Goal: Task Accomplishment & Management: Manage account settings

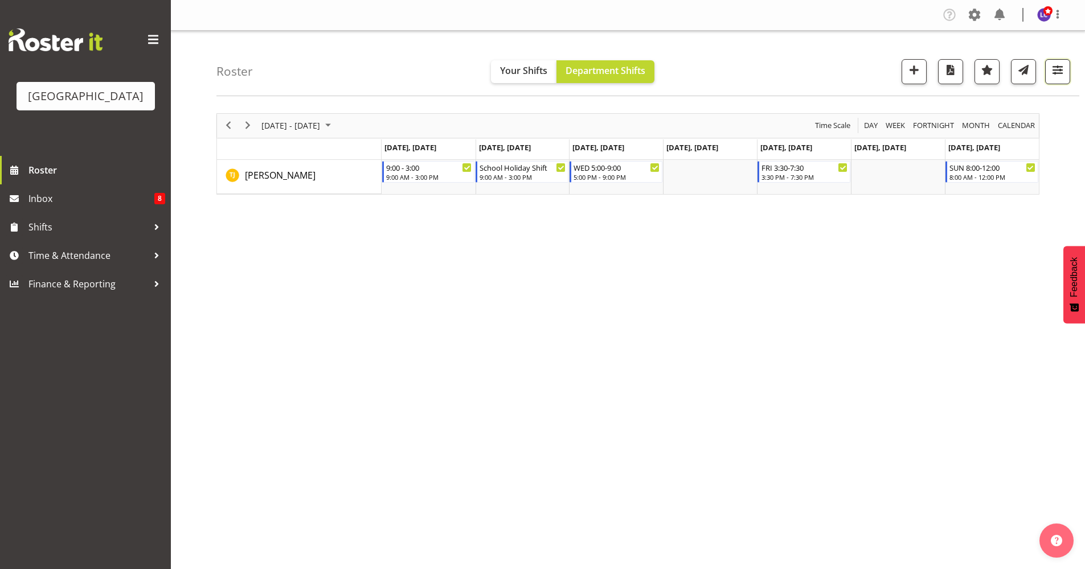
click at [1053, 73] on span "button" at bounding box center [1057, 70] width 15 height 15
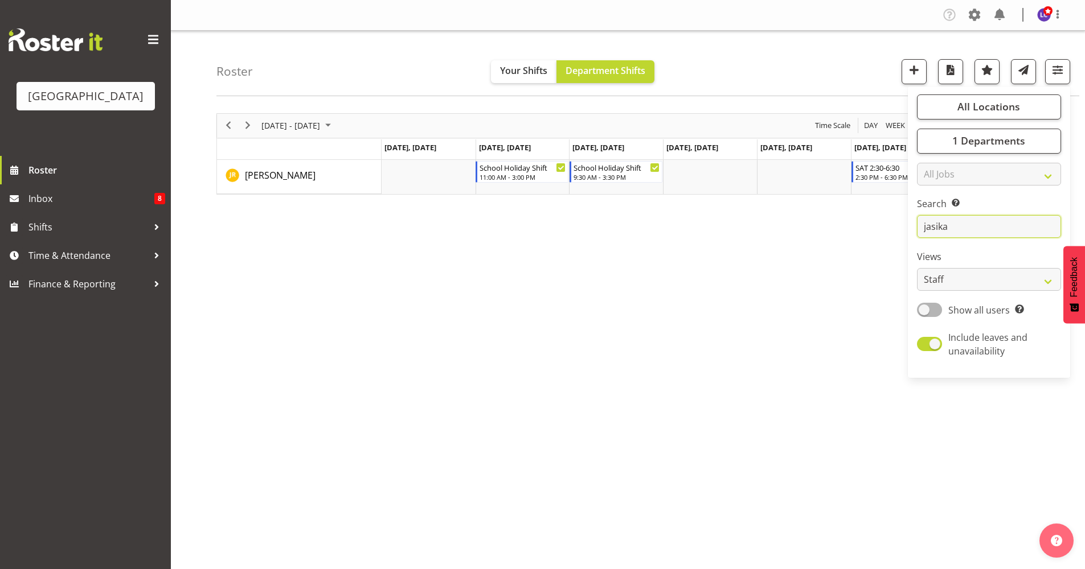
type input "jasika"
click at [707, 378] on div "Sep 29 - Oct 05, 2025 Today Day Week Fortnight Month calendar Month Agenda Time…" at bounding box center [650, 333] width 868 height 456
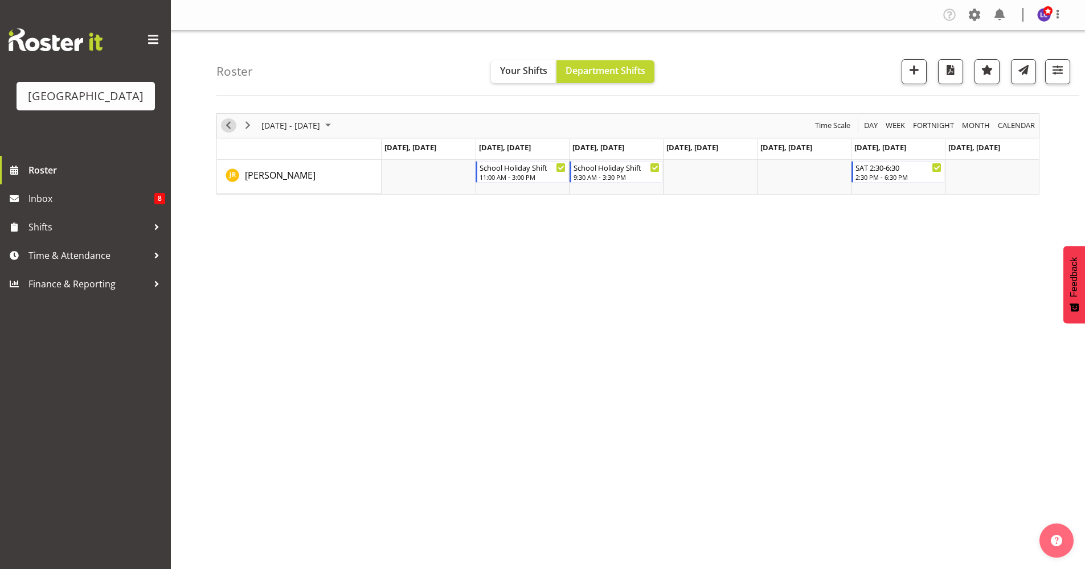
click at [228, 130] on span "Previous" at bounding box center [229, 125] width 14 height 14
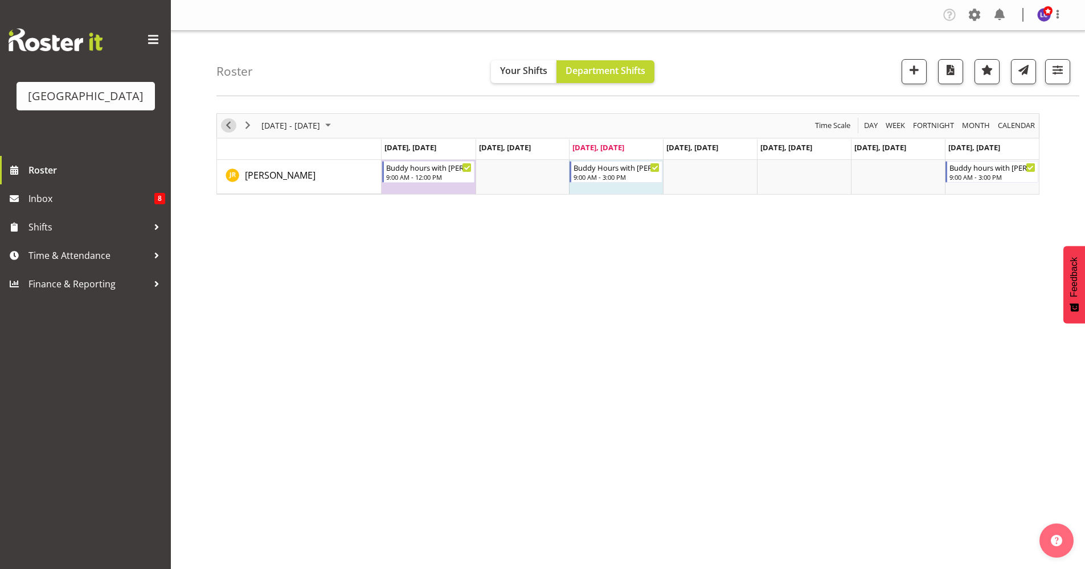
click at [228, 130] on span "Previous" at bounding box center [229, 125] width 14 height 14
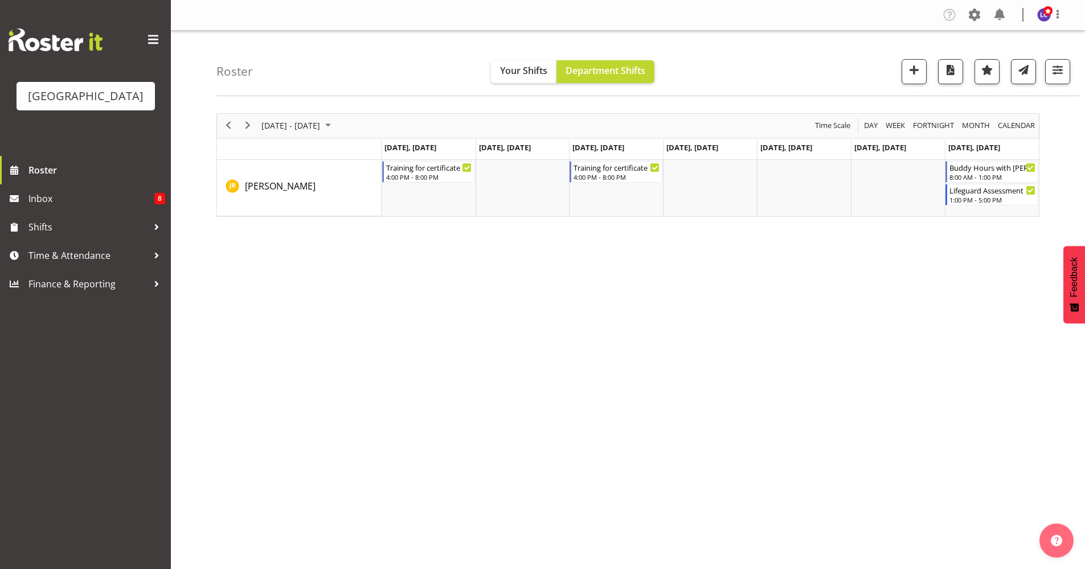
click at [244, 133] on div "next period" at bounding box center [247, 126] width 19 height 24
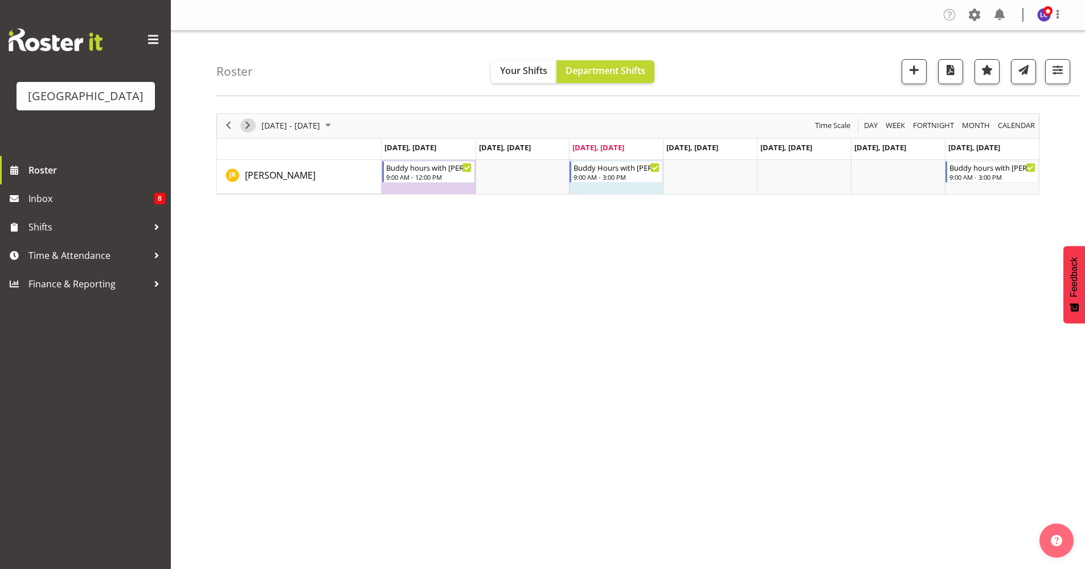
click at [245, 122] on span "Next" at bounding box center [248, 125] width 14 height 14
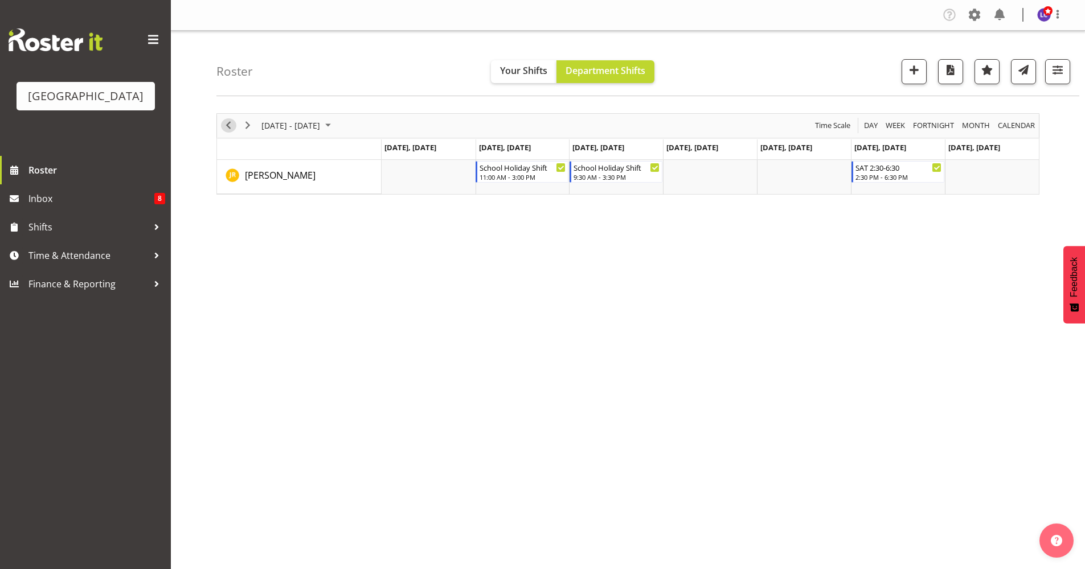
click at [227, 118] on span "Previous" at bounding box center [229, 125] width 14 height 14
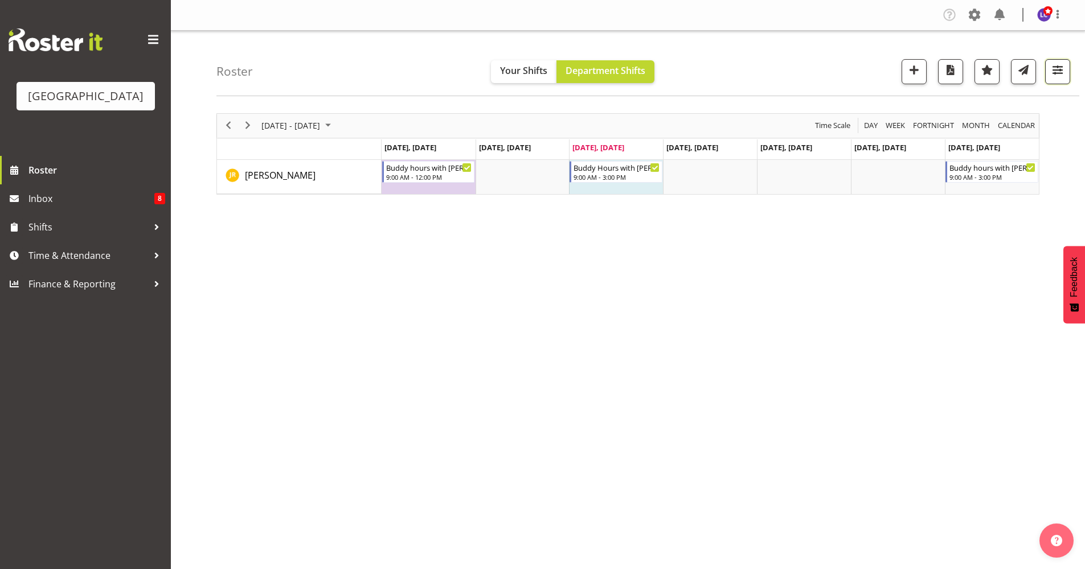
click at [1052, 75] on span "button" at bounding box center [1057, 70] width 15 height 15
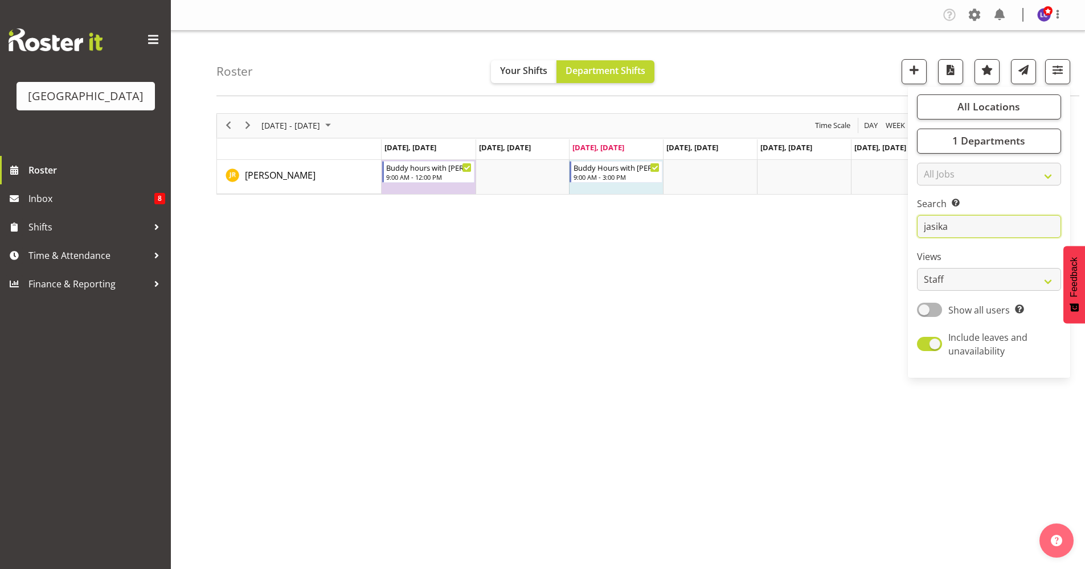
drag, startPoint x: 977, startPoint y: 225, endPoint x: 907, endPoint y: 234, distance: 70.1
click at [908, 233] on div "All Locations Clear Splash Palace Select All Deselect All 1 Departments Clear C…" at bounding box center [989, 232] width 162 height 282
type input "lach"
click at [780, 305] on div "September 22 - 28, 2025 Today Day Week Fortnight Month calendar Month Agenda Ti…" at bounding box center [650, 333] width 868 height 456
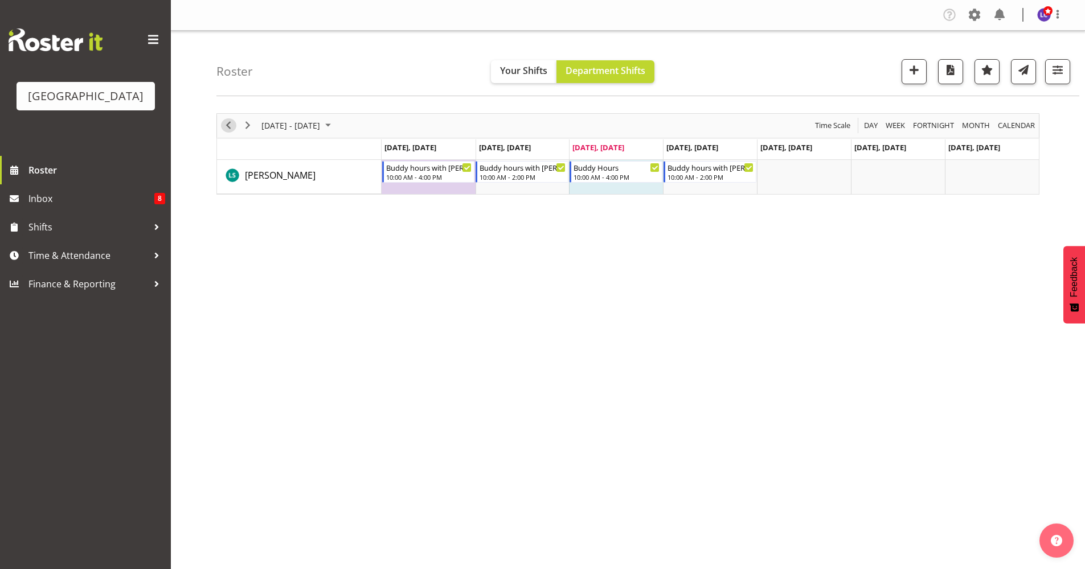
click at [235, 127] on button "Previous" at bounding box center [228, 125] width 15 height 14
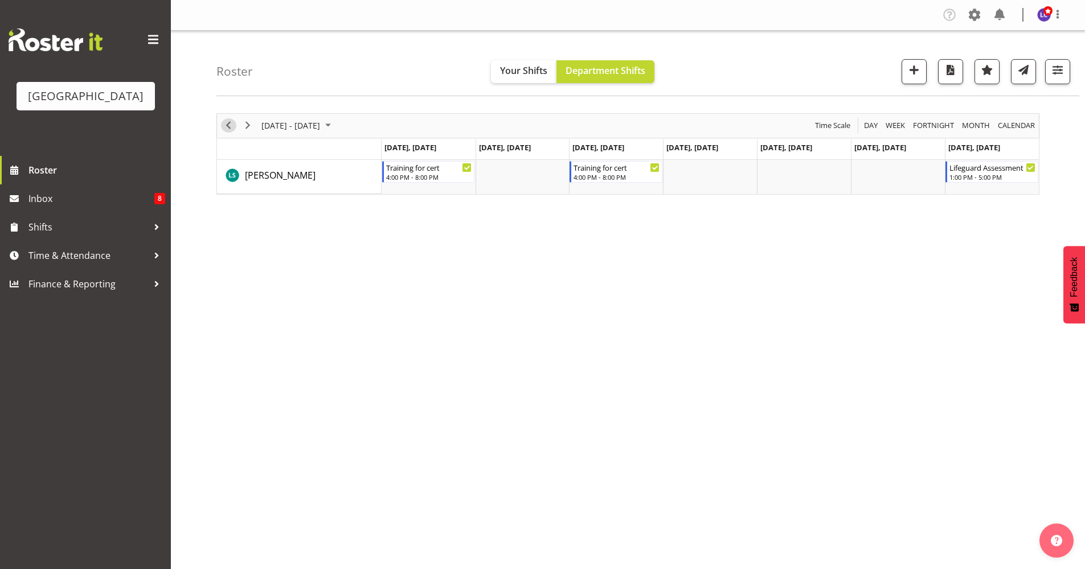
click at [235, 126] on span "Previous" at bounding box center [229, 125] width 14 height 14
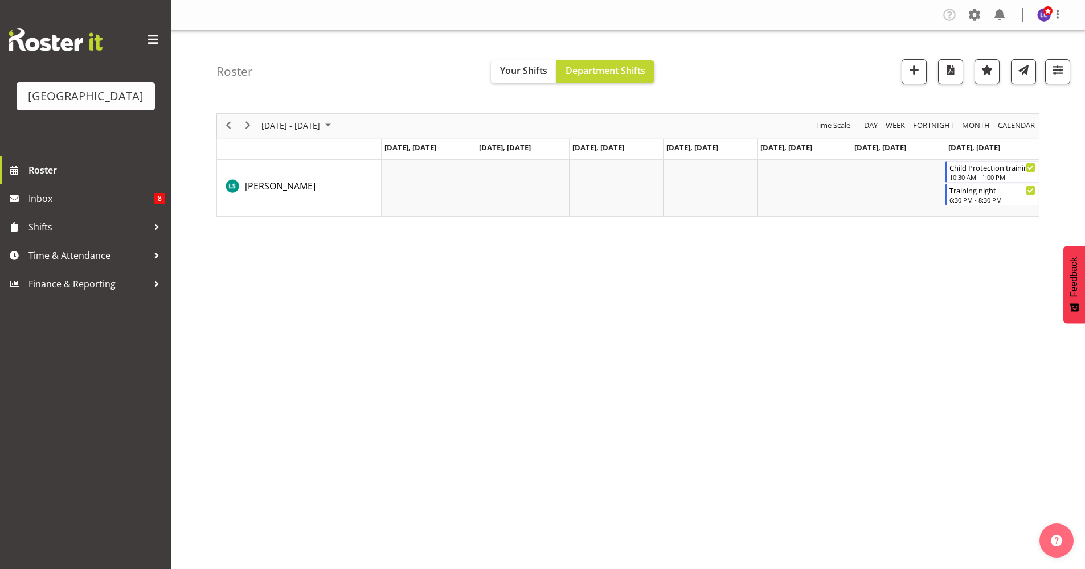
click at [250, 134] on div "next period" at bounding box center [247, 126] width 19 height 24
click at [0, 0] on div at bounding box center [0, 0] width 0 height 0
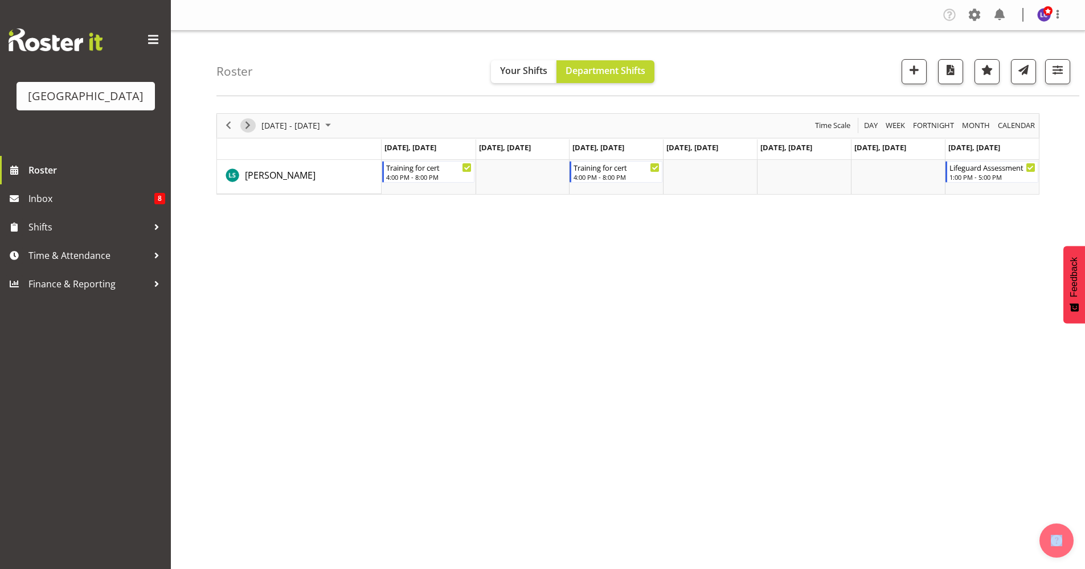
click at [250, 130] on span "Next" at bounding box center [248, 125] width 14 height 14
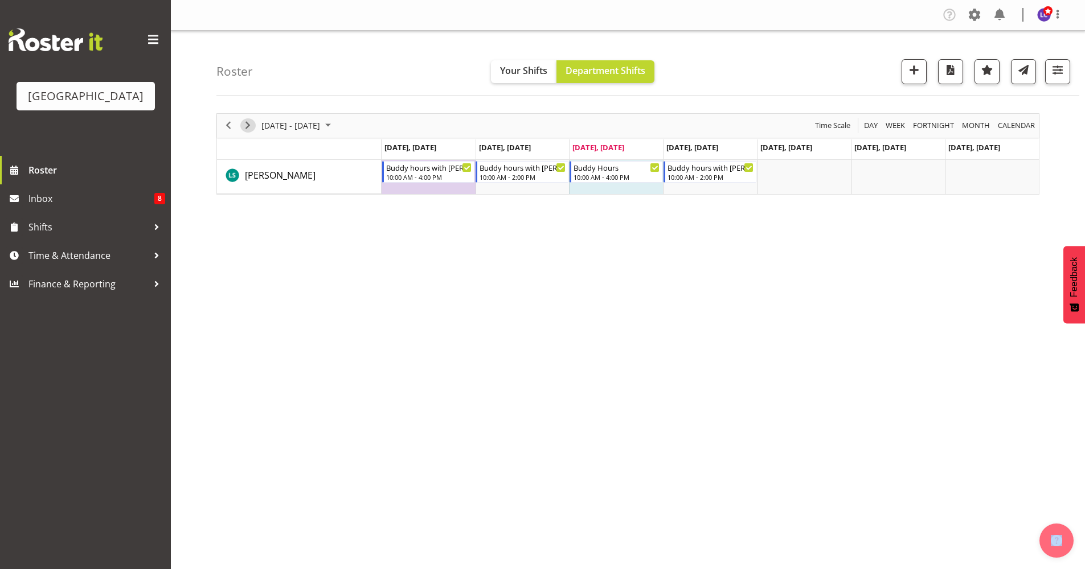
click at [248, 121] on span "Next" at bounding box center [248, 125] width 14 height 14
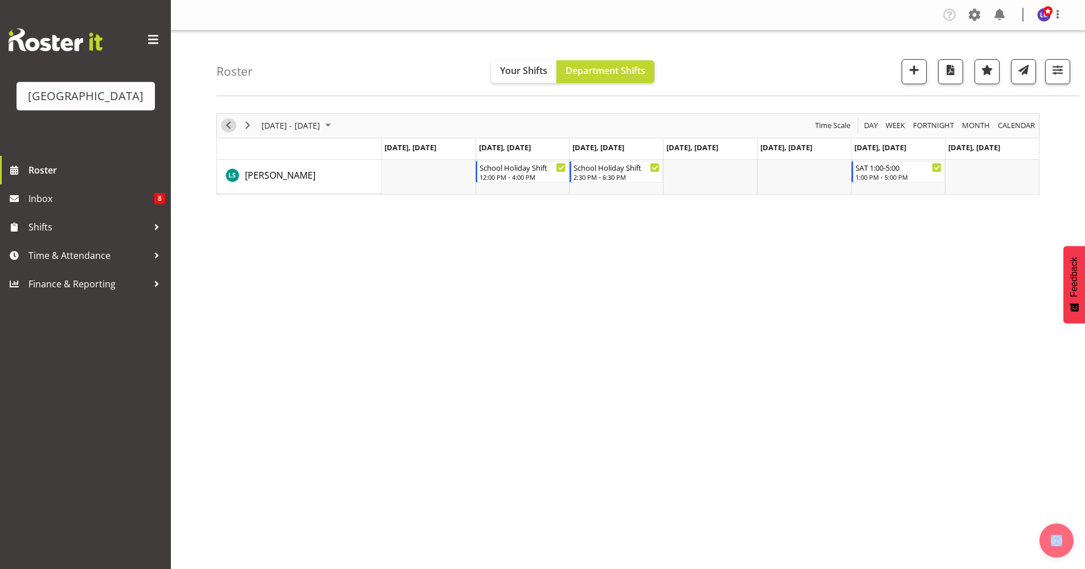
click at [229, 129] on span "Previous" at bounding box center [229, 125] width 14 height 14
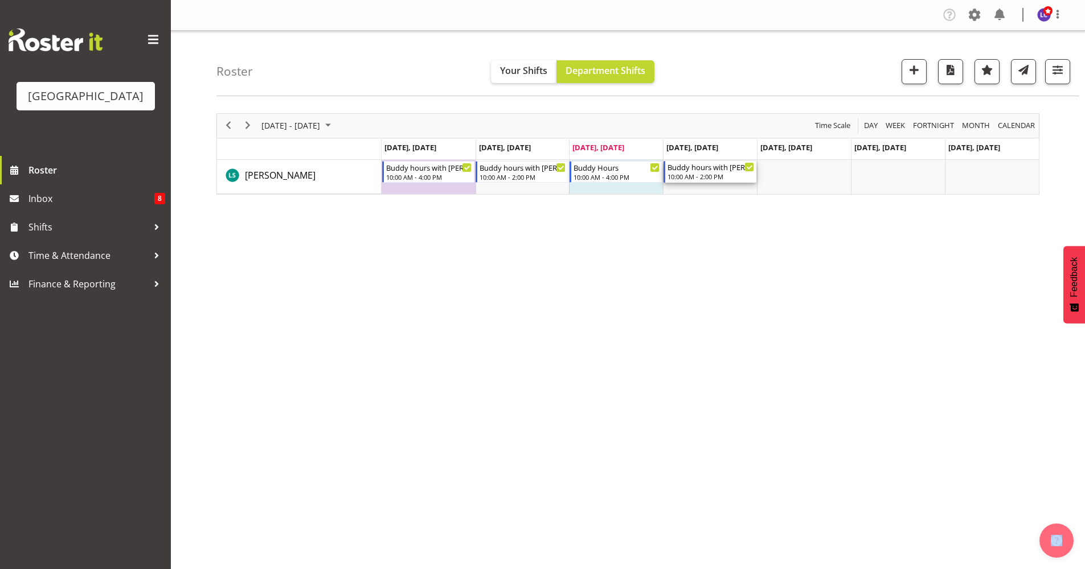
click at [716, 175] on div "10:00 AM - 2:00 PM" at bounding box center [710, 176] width 87 height 9
click at [0, 0] on div at bounding box center [0, 0] width 0 height 0
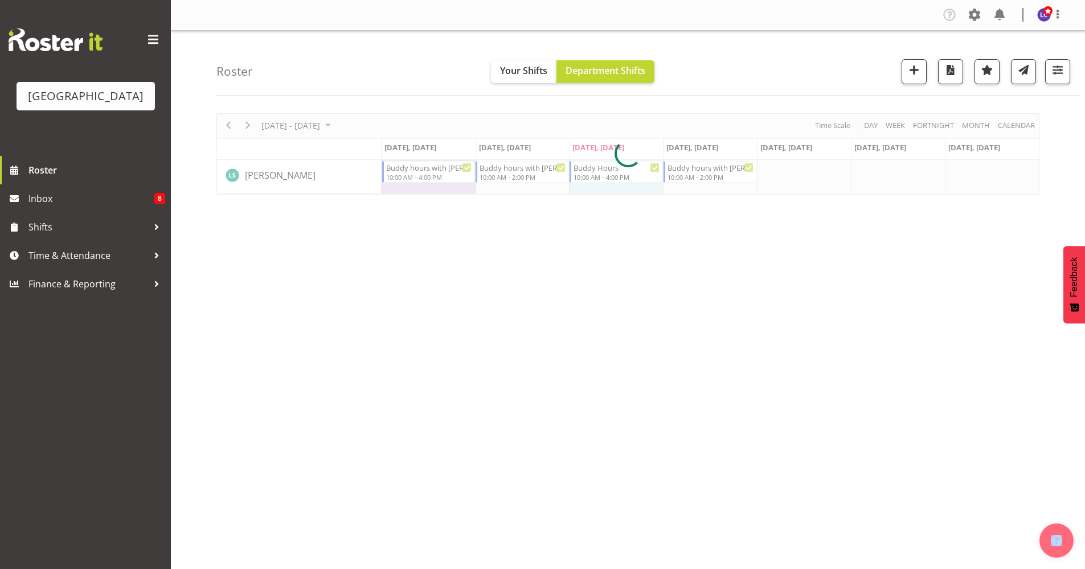
select select "8"
select select "2025"
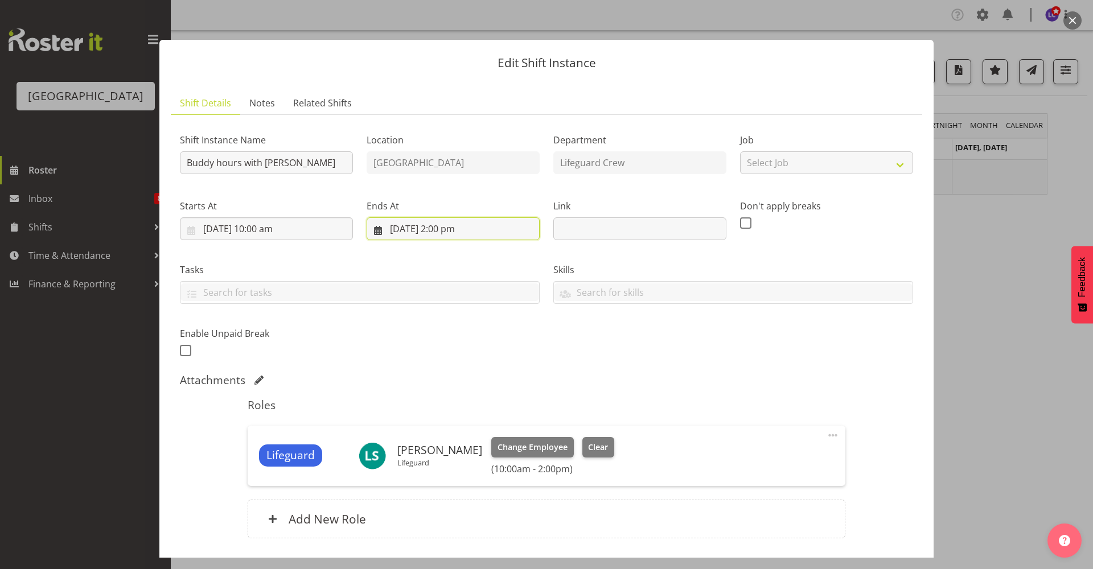
click at [434, 236] on input "25/09/2025, 2:00 pm" at bounding box center [453, 229] width 173 height 23
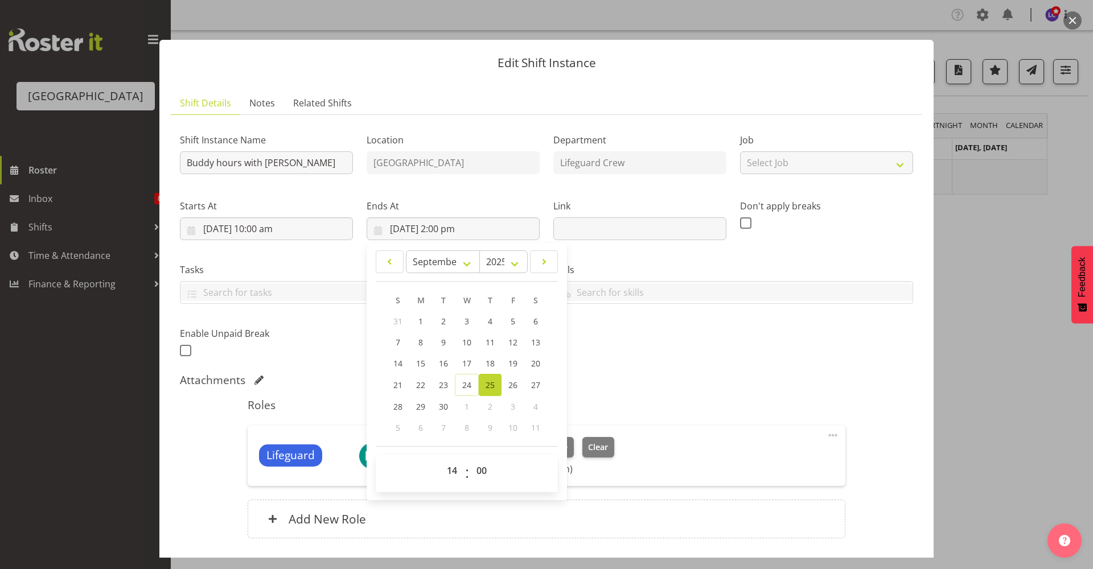
click at [440, 458] on div "00 01 02 03 04 05 06 07 08 09 10 11 12 13 14 15 16 17 18 19 20 21 22 23 : 00 01…" at bounding box center [467, 474] width 182 height 38
click at [445, 470] on select "00 01 02 03 04 05 06 07 08 09 10 11 12 13 14 15 16 17 18 19 20 21 22 23" at bounding box center [454, 471] width 26 height 23
select select "12"
click at [441, 460] on select "00 01 02 03 04 05 06 07 08 09 10 11 12 13 14 15 16 17 18 19 20 21 22 23" at bounding box center [454, 471] width 26 height 23
type input "25/09/2025, 12:00 pm"
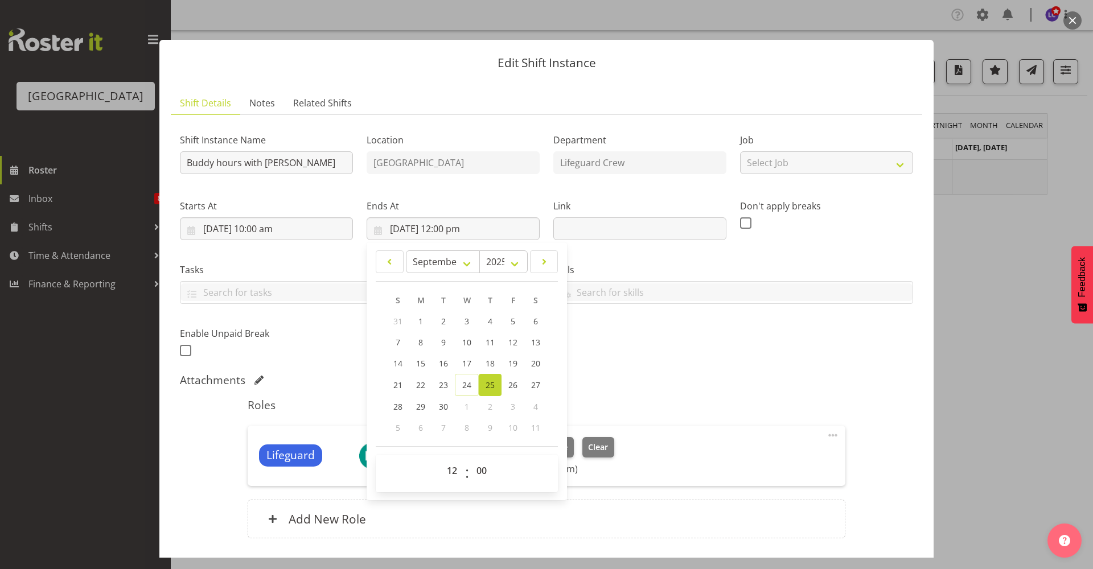
click at [711, 359] on div "Shift Instance Name Buddy hours with Felix Location Splash Palace Department Li…" at bounding box center [546, 241] width 747 height 249
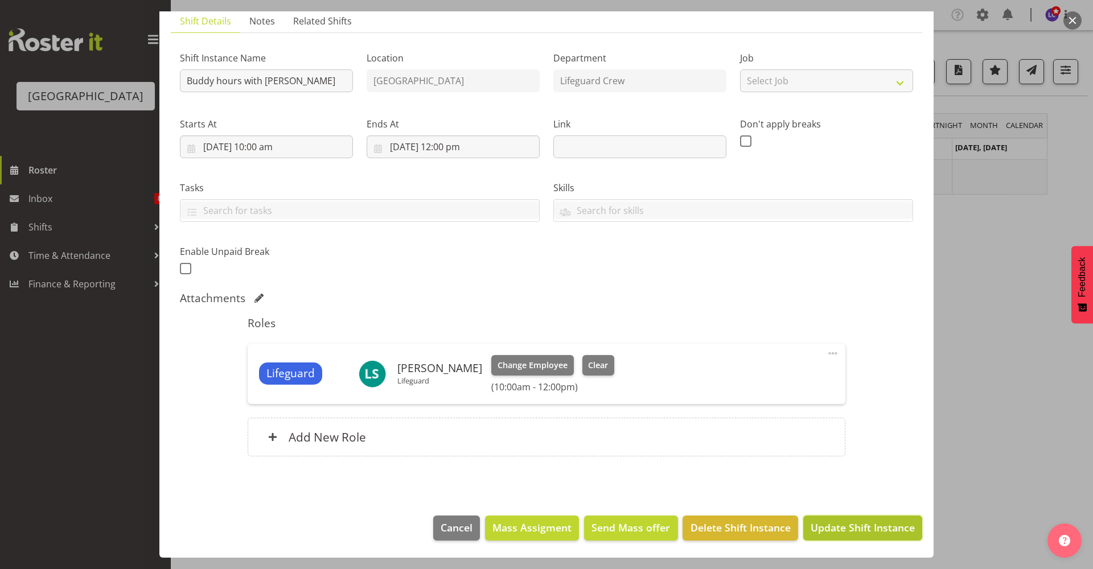
click at [837, 536] on button "Update Shift Instance" at bounding box center [863, 528] width 119 height 25
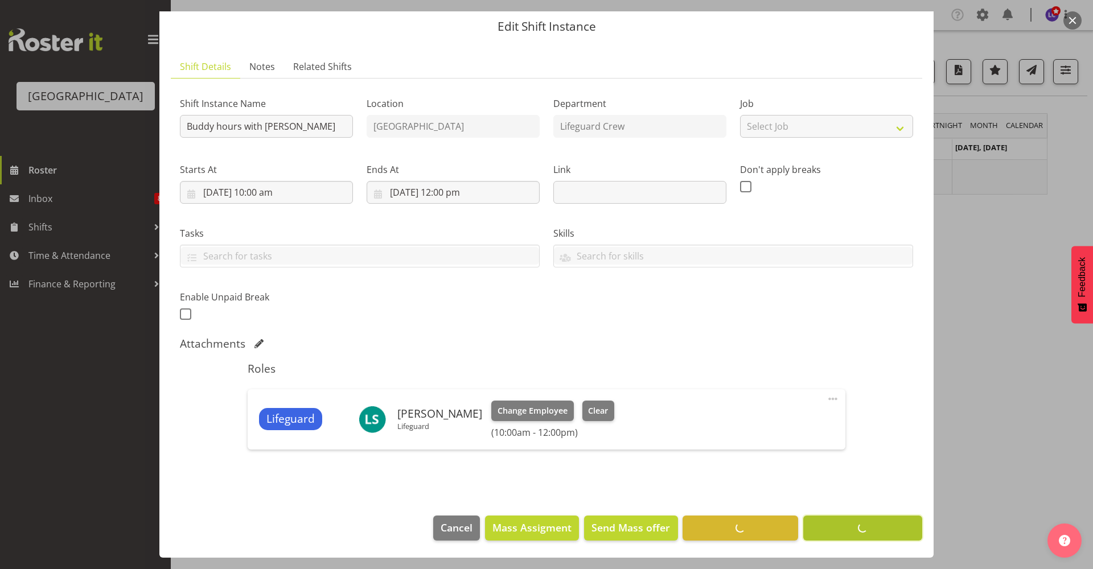
scroll to position [36, 0]
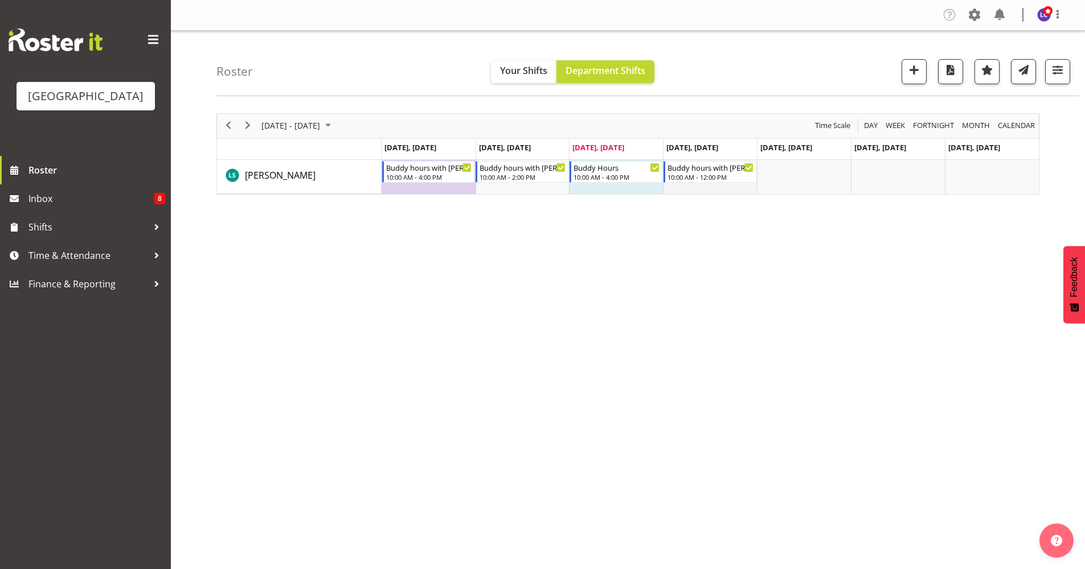
click at [748, 190] on td "Timeline Week of September 24, 2025" at bounding box center [710, 177] width 94 height 34
select select "11"
select select "38"
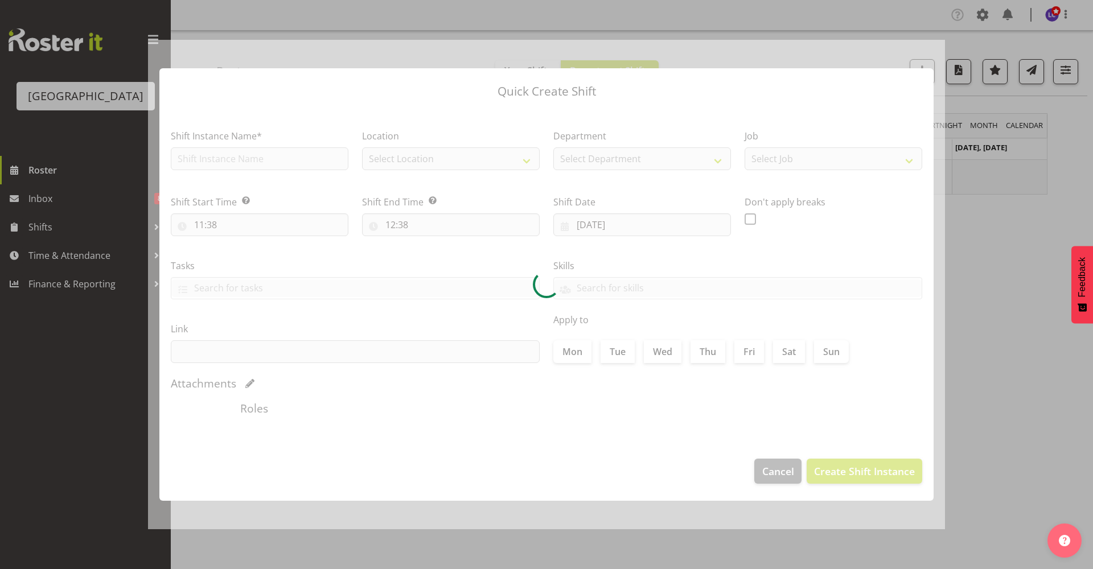
click at [748, 190] on div at bounding box center [546, 285] width 797 height 490
type input "25/09/2025"
checkbox input "true"
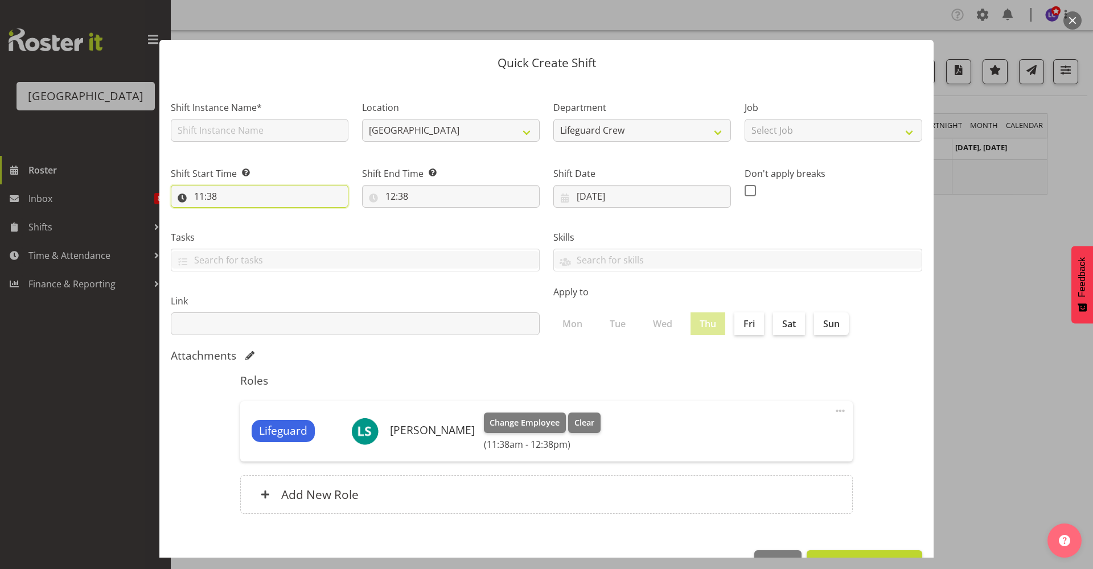
click at [319, 204] on input "11:38" at bounding box center [260, 196] width 178 height 23
click at [249, 224] on select "00 01 02 03 04 05 06 07 08 09 10 11 12 13 14 15 16 17 18 19 20 21 22 23" at bounding box center [249, 226] width 26 height 23
select select "12"
click at [236, 215] on select "00 01 02 03 04 05 06 07 08 09 10 11 12 13 14 15 16 17 18 19 20 21 22 23" at bounding box center [249, 226] width 26 height 23
type input "12:38"
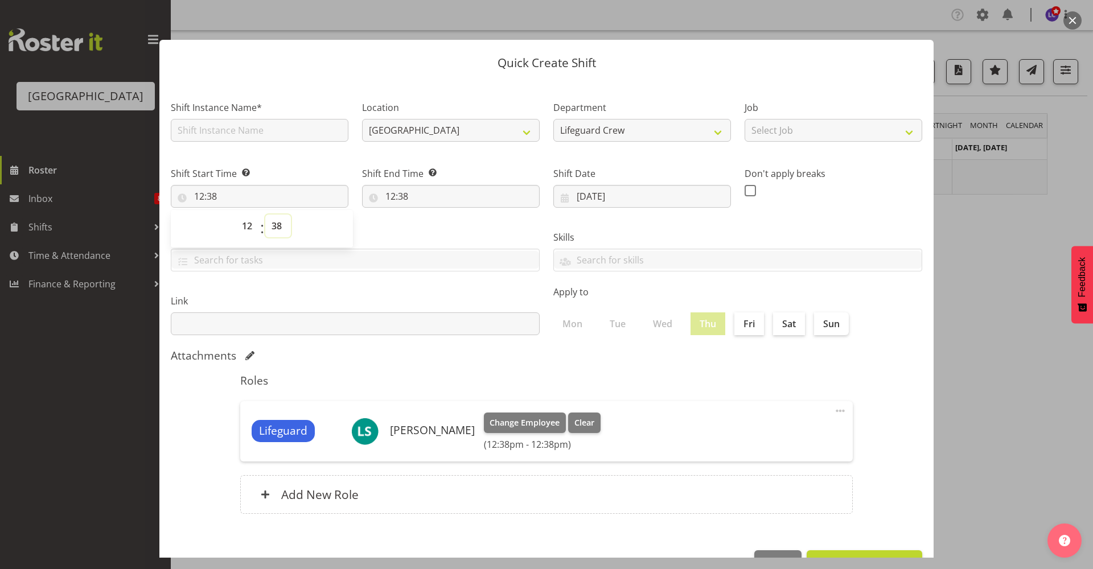
click at [270, 222] on select "00 01 02 03 04 05 06 07 08 09 10 11 12 13 14 15 16 17 18 19 20 21 22 23 24 25 2…" at bounding box center [278, 226] width 26 height 23
select select "1"
click at [265, 215] on select "00 01 02 03 04 05 06 07 08 09 10 11 12 13 14 15 16 17 18 19 20 21 22 23 24 25 2…" at bounding box center [278, 226] width 26 height 23
type input "12:01"
click at [407, 194] on input "12:38" at bounding box center [451, 196] width 178 height 23
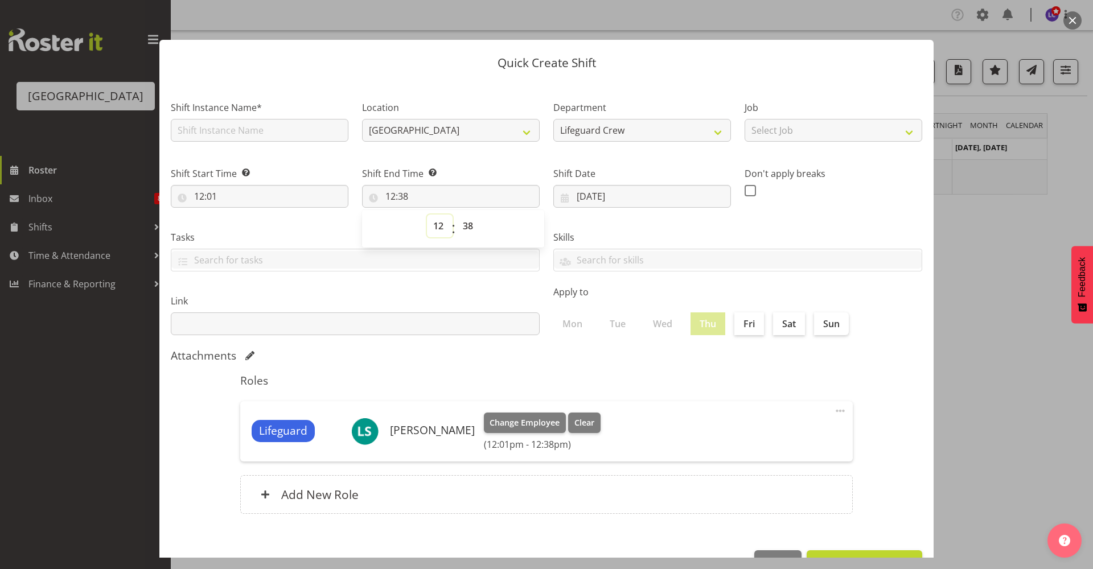
click at [442, 235] on select "00 01 02 03 04 05 06 07 08 09 10 11 12 13 14 15 16 17 18 19 20 21 22 23" at bounding box center [440, 226] width 26 height 23
select select "14"
click at [427, 215] on select "00 01 02 03 04 05 06 07 08 09 10 11 12 13 14 15 16 17 18 19 20 21 22 23" at bounding box center [440, 226] width 26 height 23
type input "14:38"
click at [466, 227] on select "00 01 02 03 04 05 06 07 08 09 10 11 12 13 14 15 16 17 18 19 20 21 22 23 24 25 2…" at bounding box center [470, 226] width 26 height 23
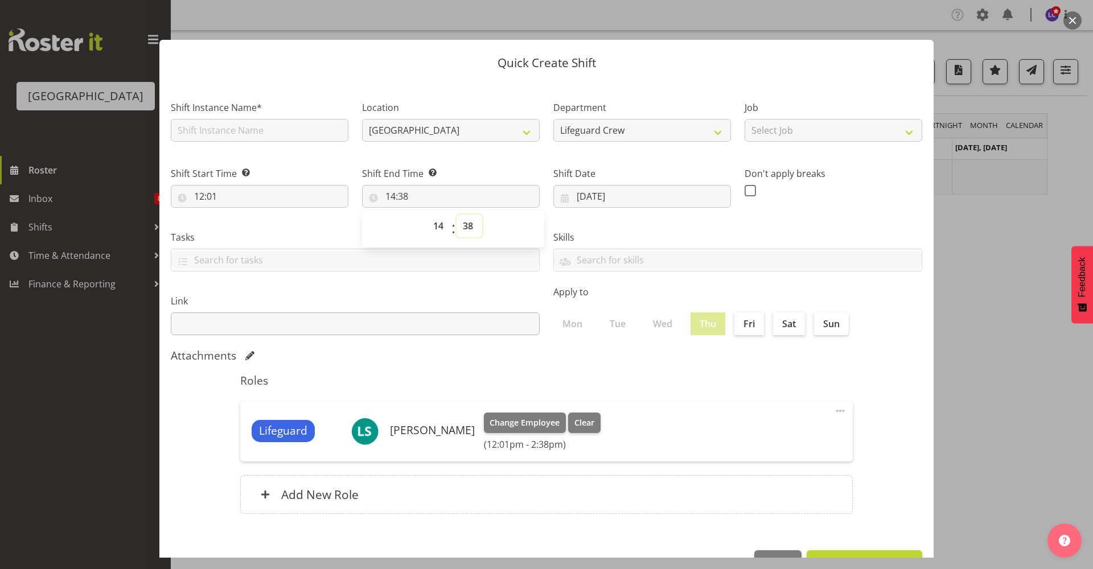
select select "0"
click at [457, 215] on select "00 01 02 03 04 05 06 07 08 09 10 11 12 13 14 15 16 17 18 19 20 21 22 23 24 25 2…" at bounding box center [470, 226] width 26 height 23
type input "14:00"
click at [288, 137] on input "text" at bounding box center [260, 130] width 178 height 23
type input "Lifeguard"
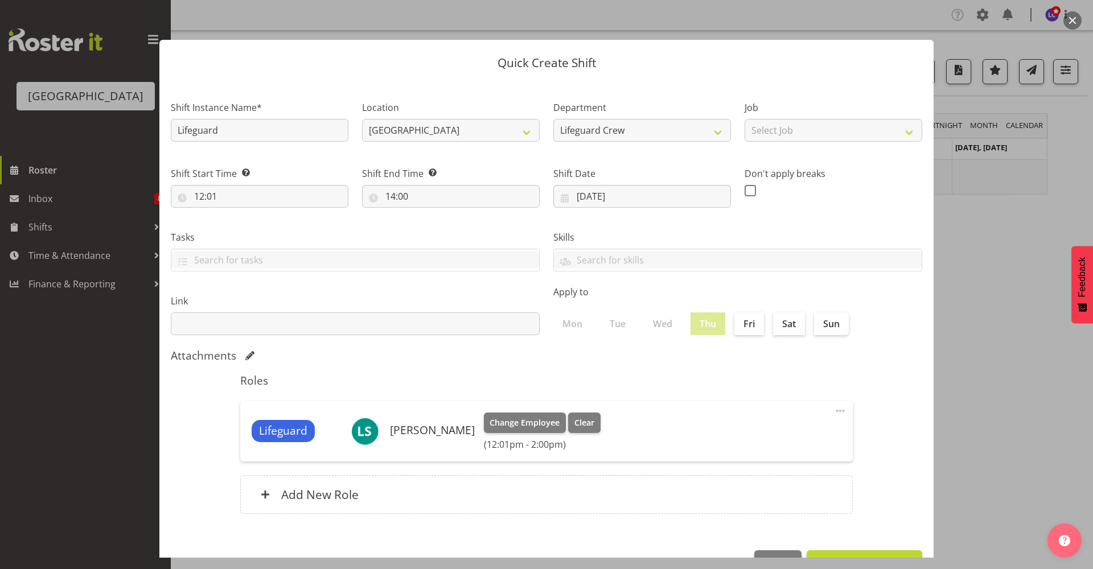
click at [368, 289] on div "Link" at bounding box center [355, 310] width 383 height 64
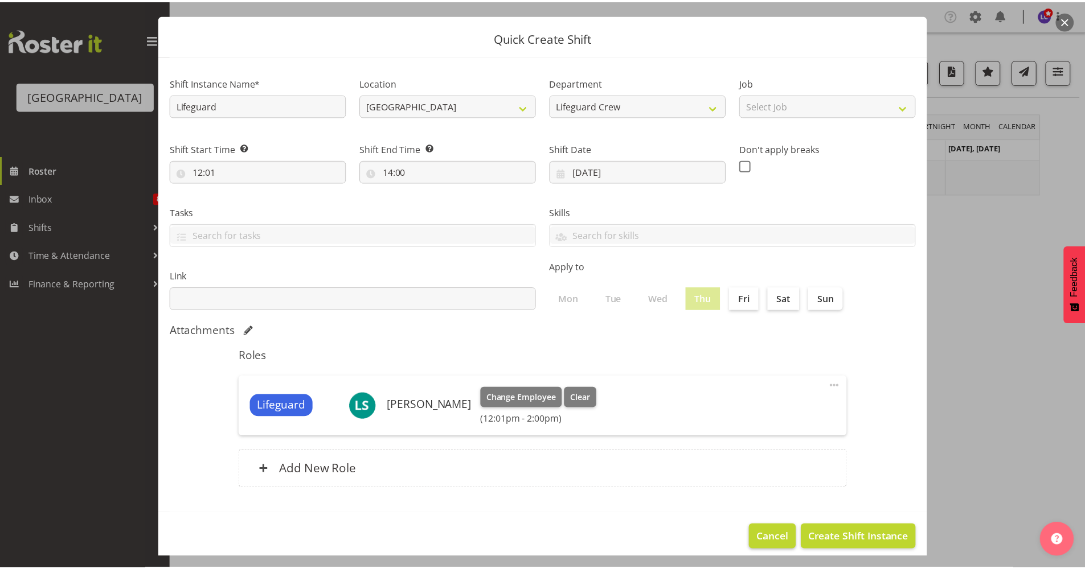
scroll to position [35, 0]
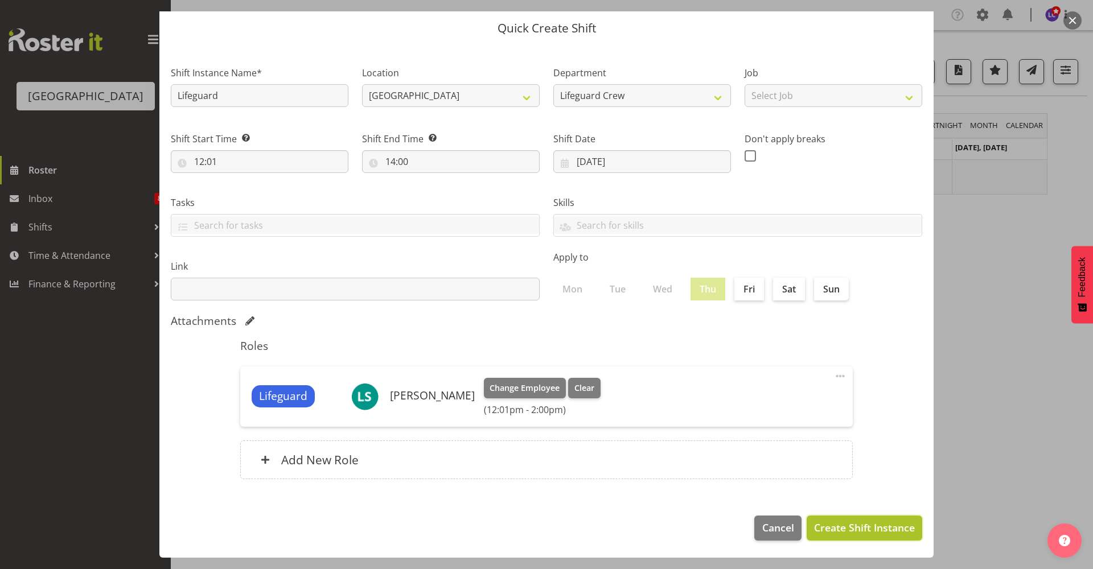
click at [849, 538] on button "Create Shift Instance" at bounding box center [865, 528] width 116 height 25
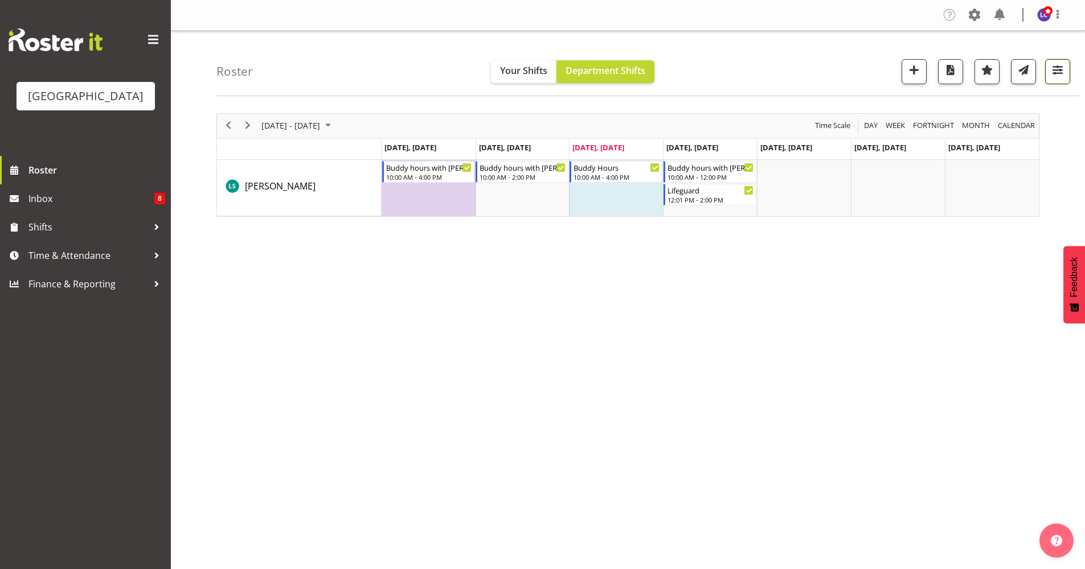
click at [1061, 72] on span "button" at bounding box center [1057, 70] width 15 height 15
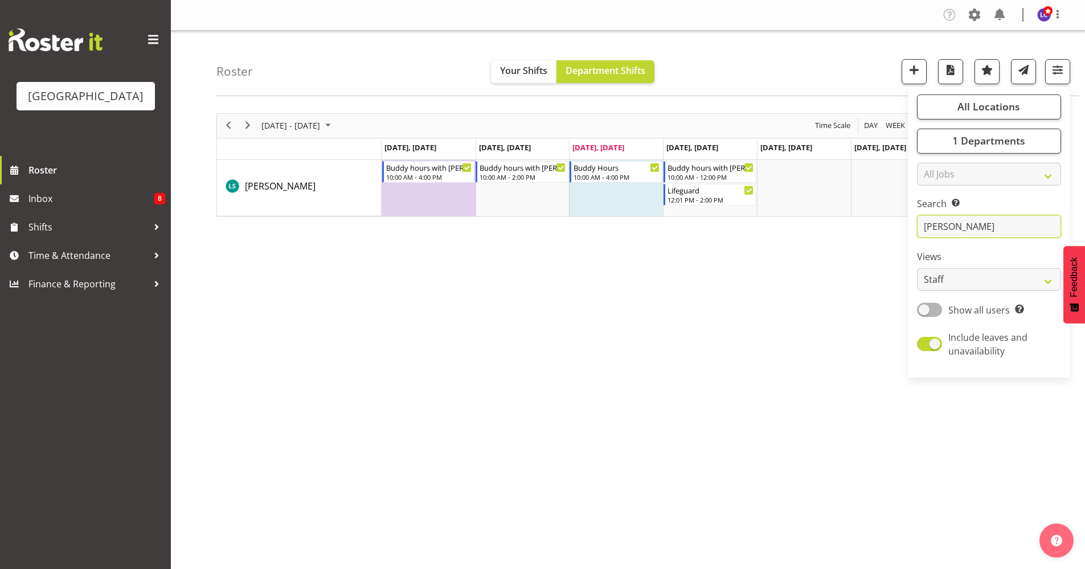
click at [985, 233] on input "lach" at bounding box center [989, 226] width 144 height 23
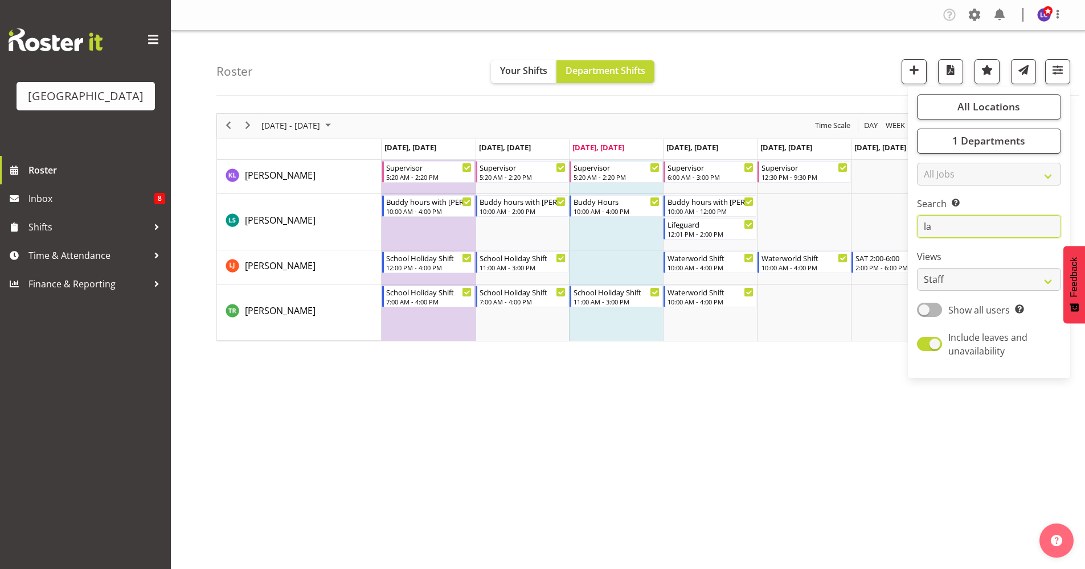
type input "l"
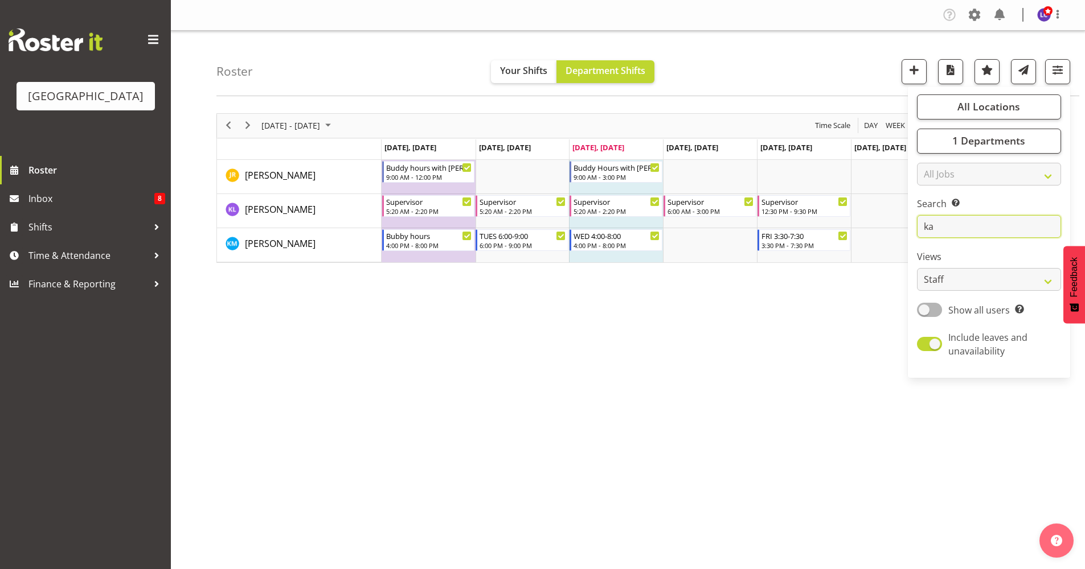
type input "k"
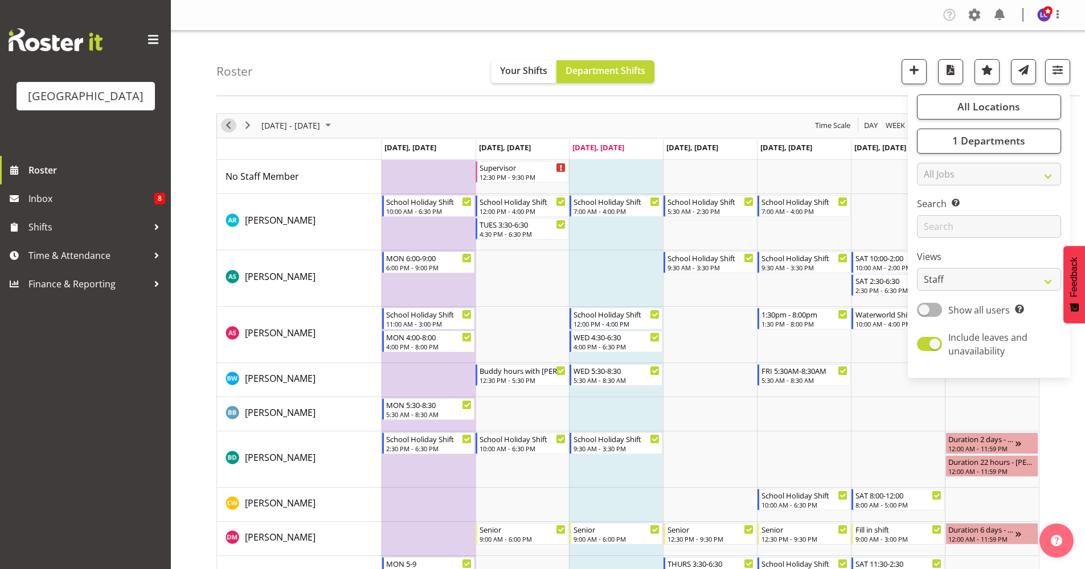
click at [229, 126] on span "Previous" at bounding box center [229, 125] width 14 height 14
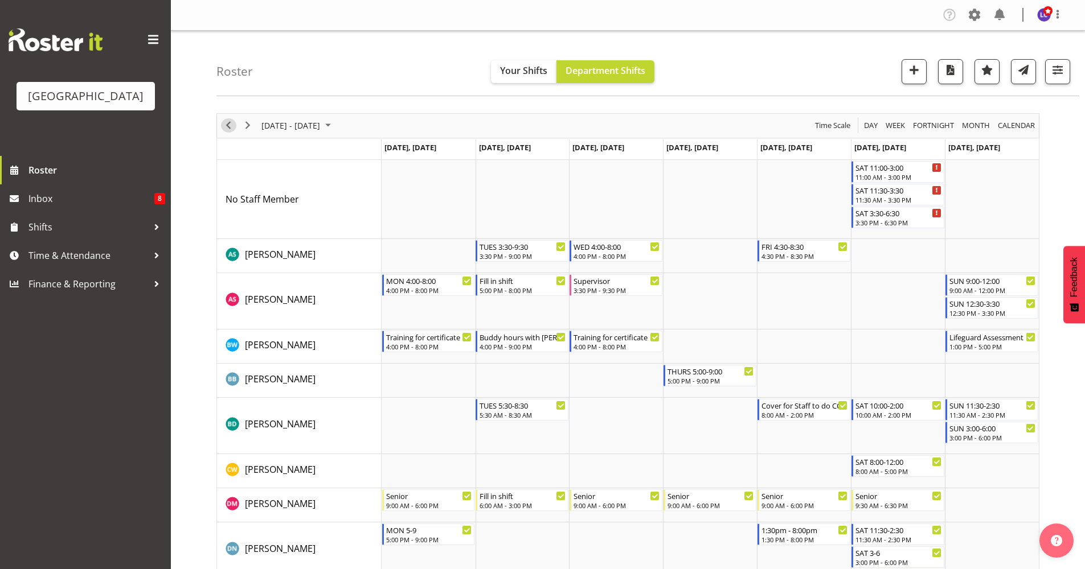
click at [231, 126] on span "Previous" at bounding box center [229, 125] width 14 height 14
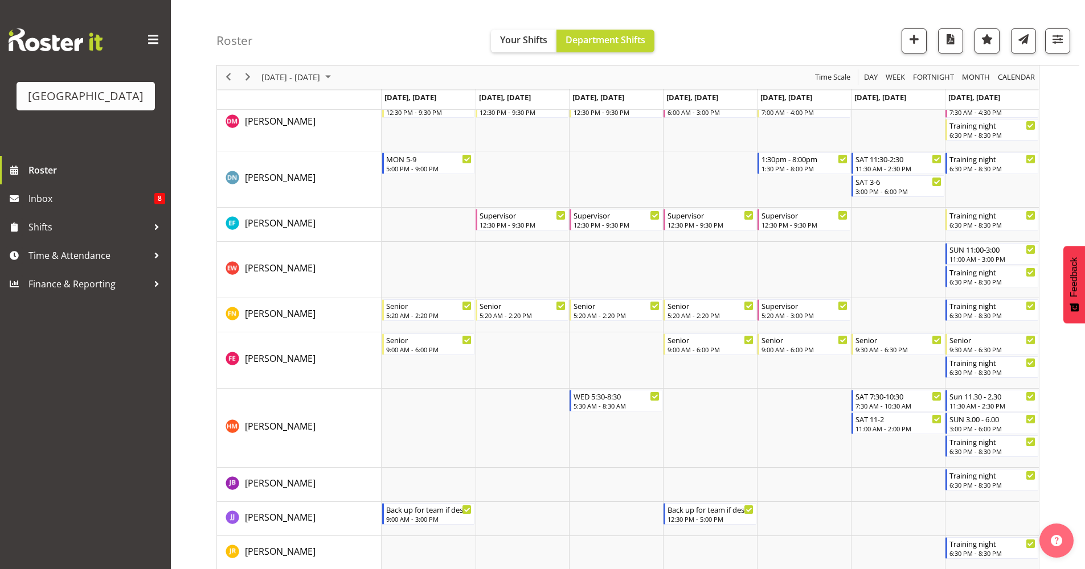
scroll to position [284, 0]
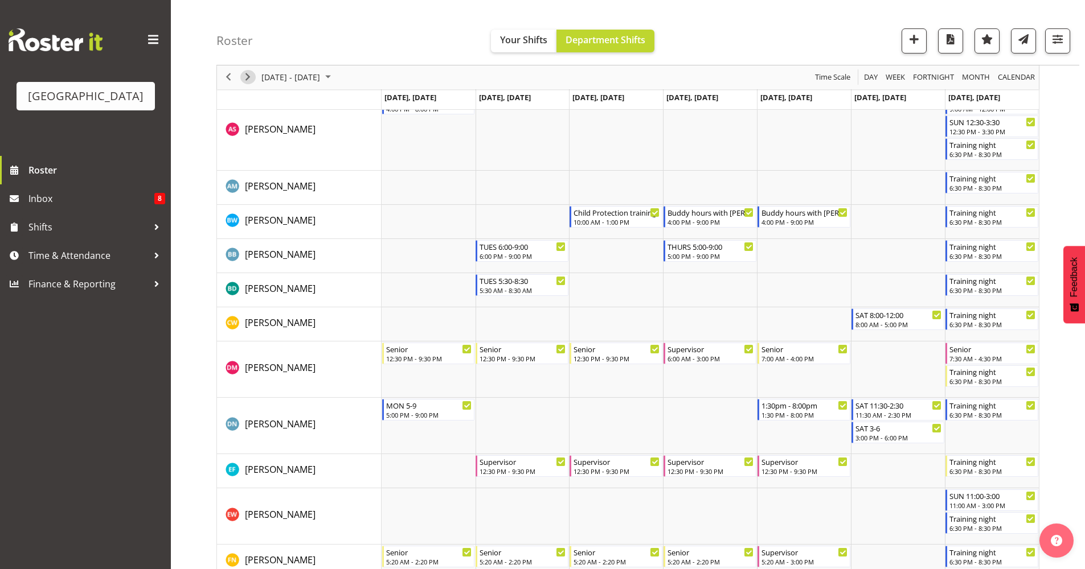
click at [246, 77] on span "Next" at bounding box center [248, 78] width 14 height 14
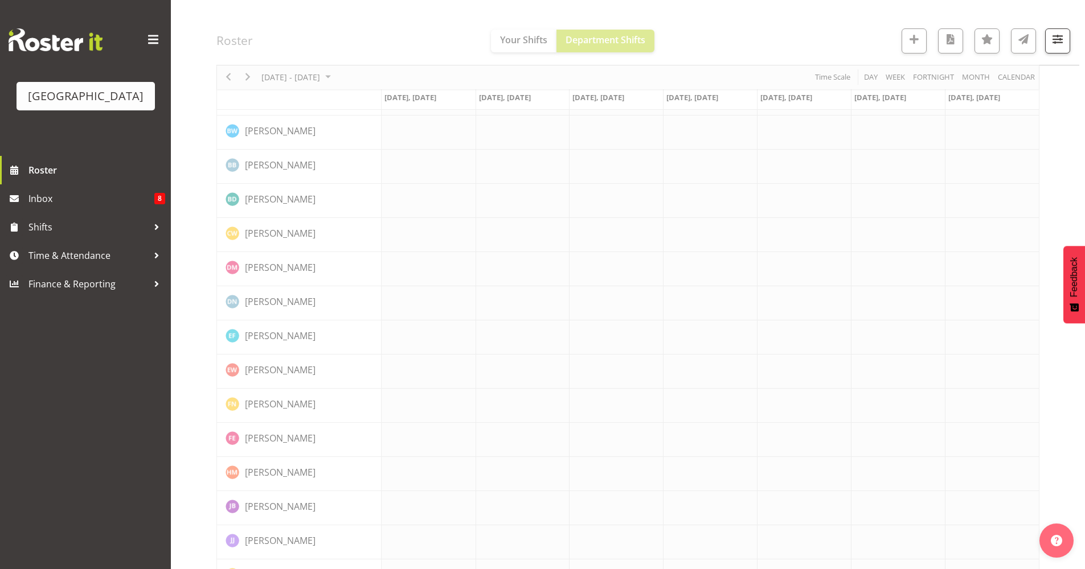
scroll to position [0, 0]
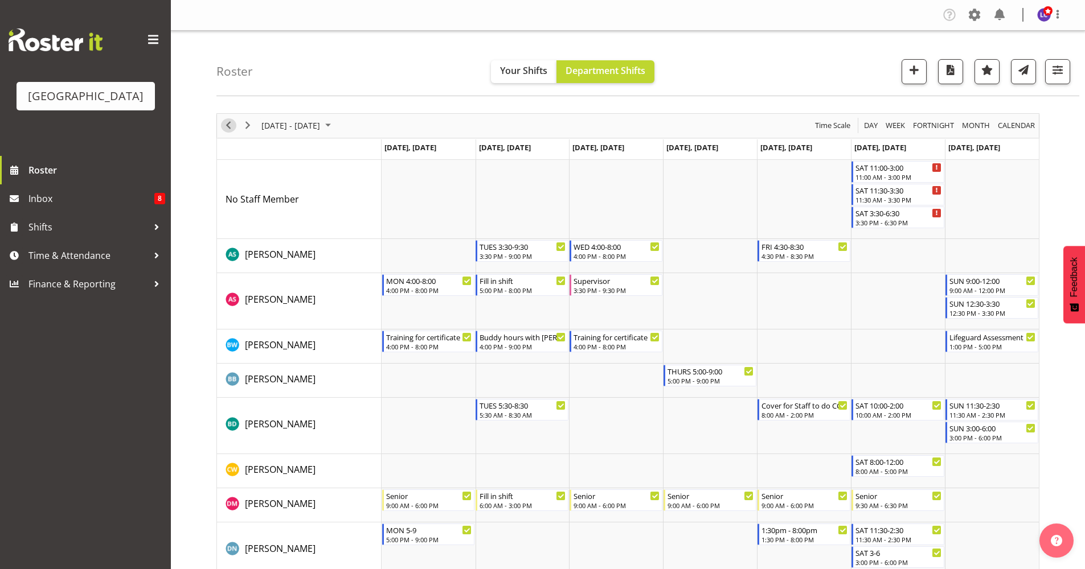
click at [226, 122] on span "Previous" at bounding box center [229, 125] width 14 height 14
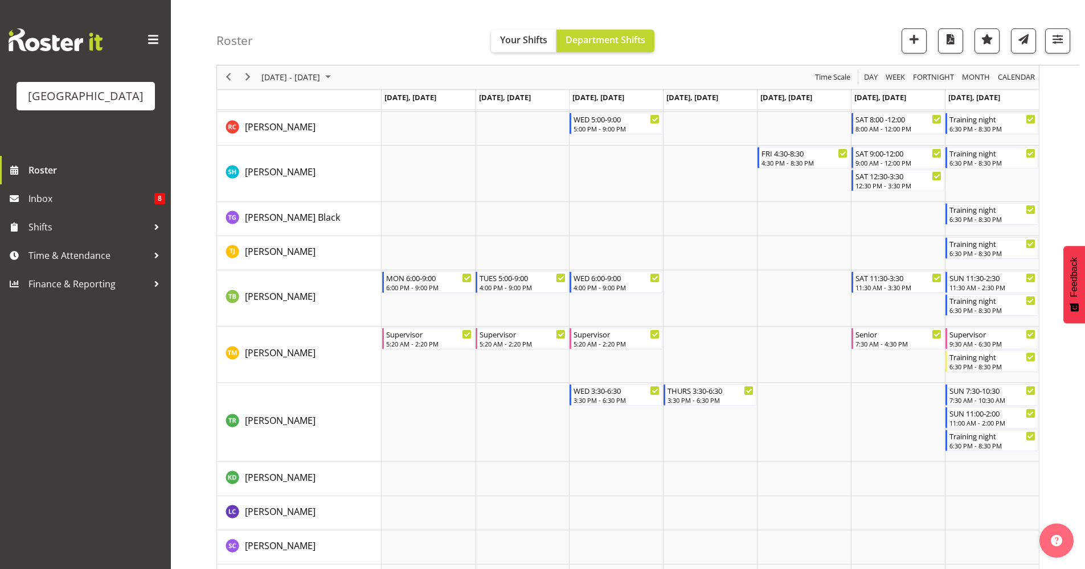
scroll to position [1723, 0]
click at [248, 78] on span "Next" at bounding box center [248, 78] width 14 height 14
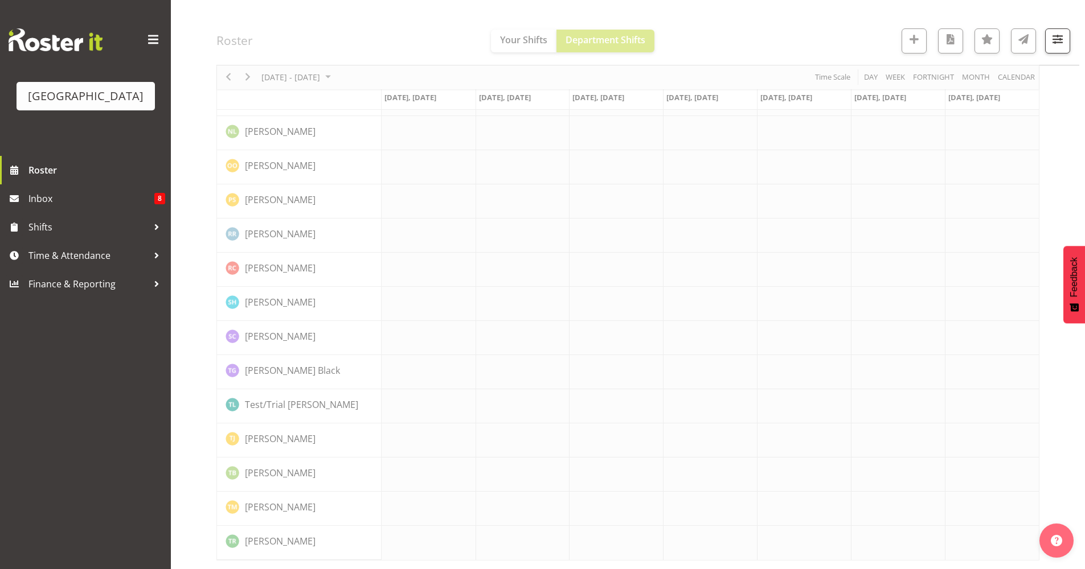
scroll to position [0, 0]
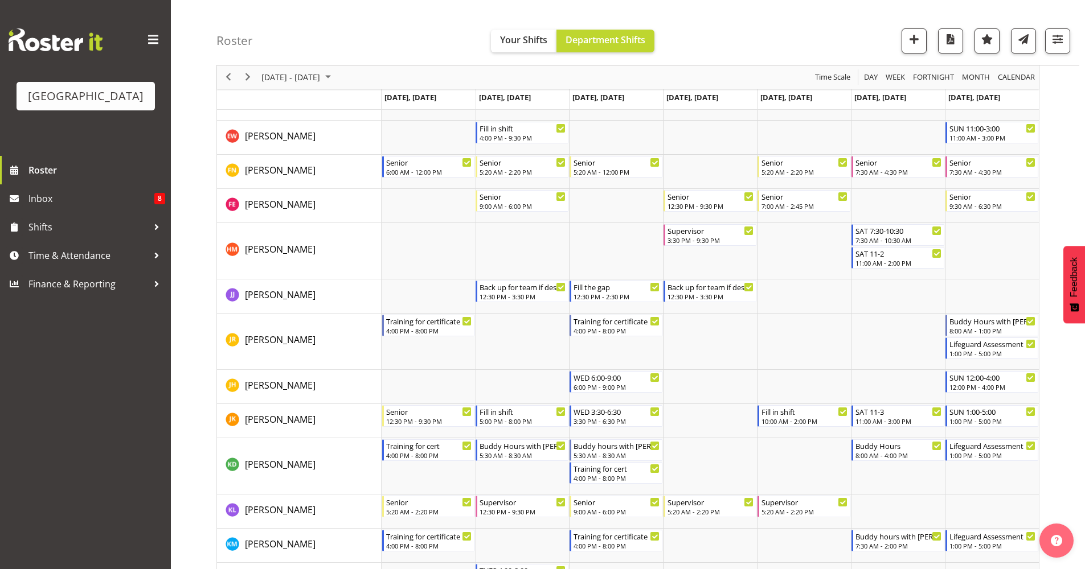
scroll to position [495, 0]
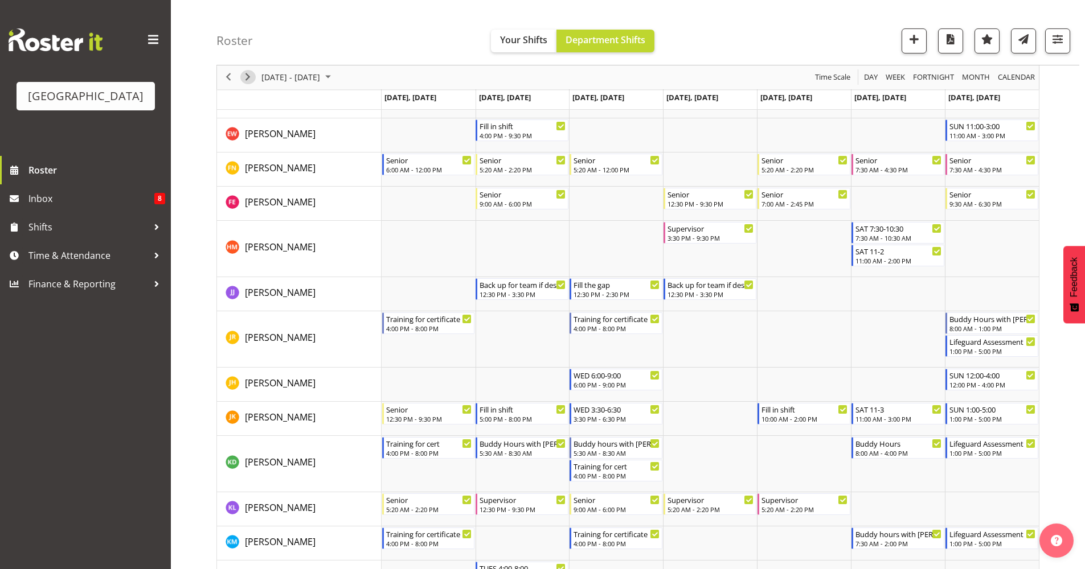
click at [254, 79] on span "Next" at bounding box center [248, 78] width 14 height 14
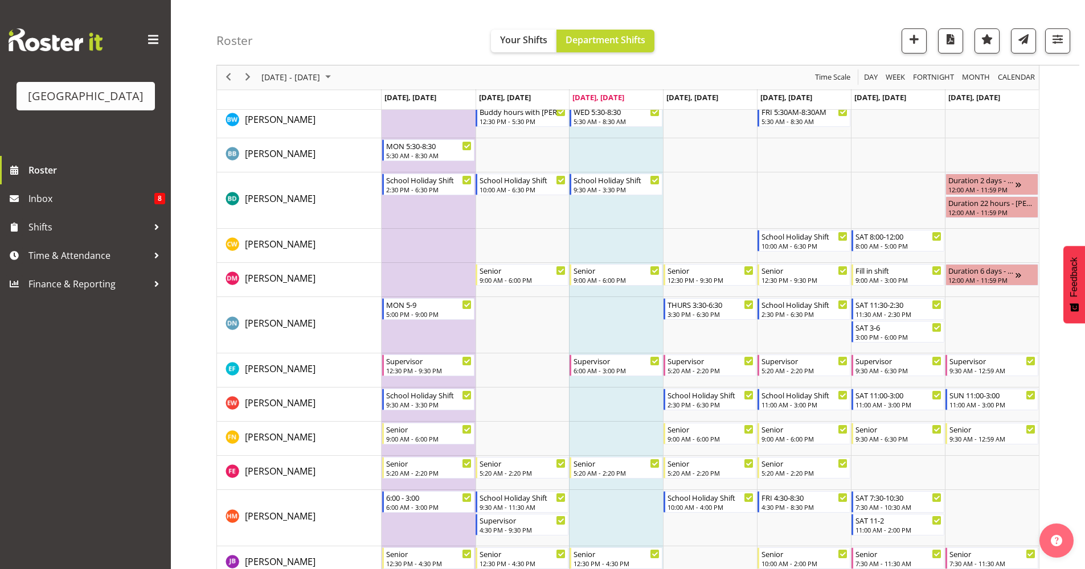
scroll to position [261, 0]
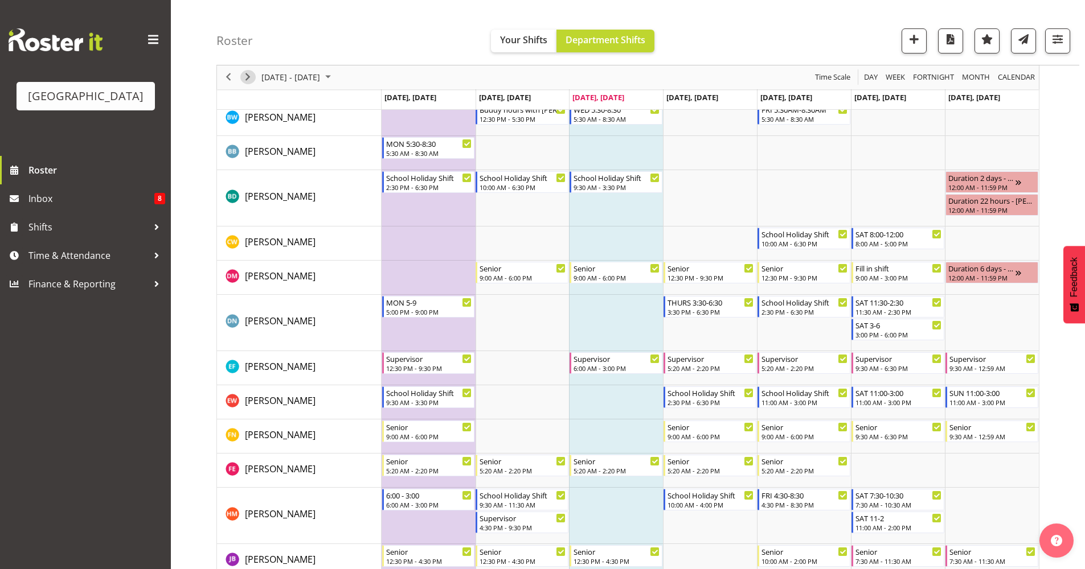
click at [248, 73] on span "Next" at bounding box center [248, 78] width 14 height 14
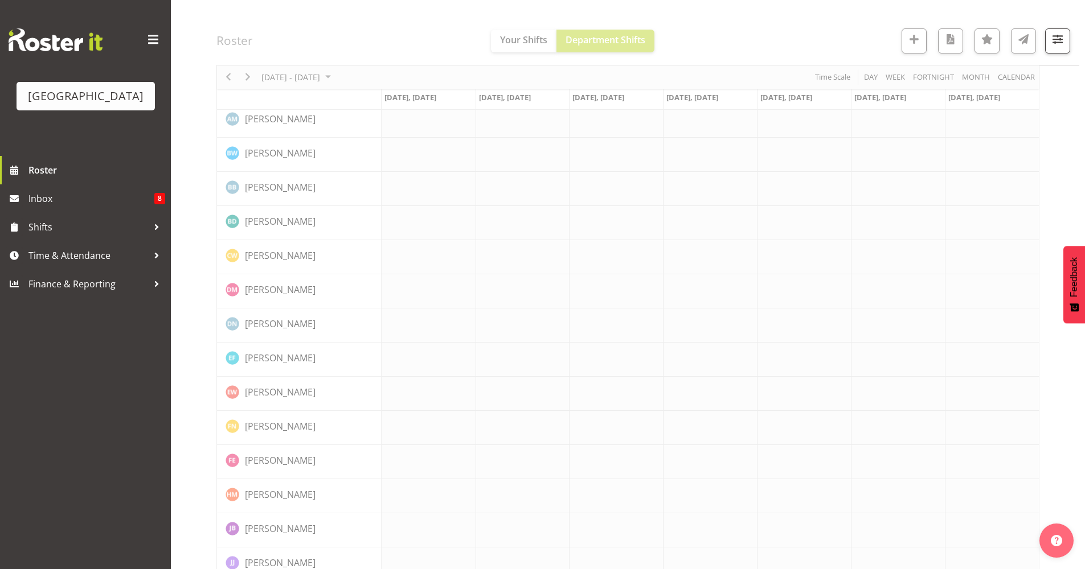
scroll to position [0, 0]
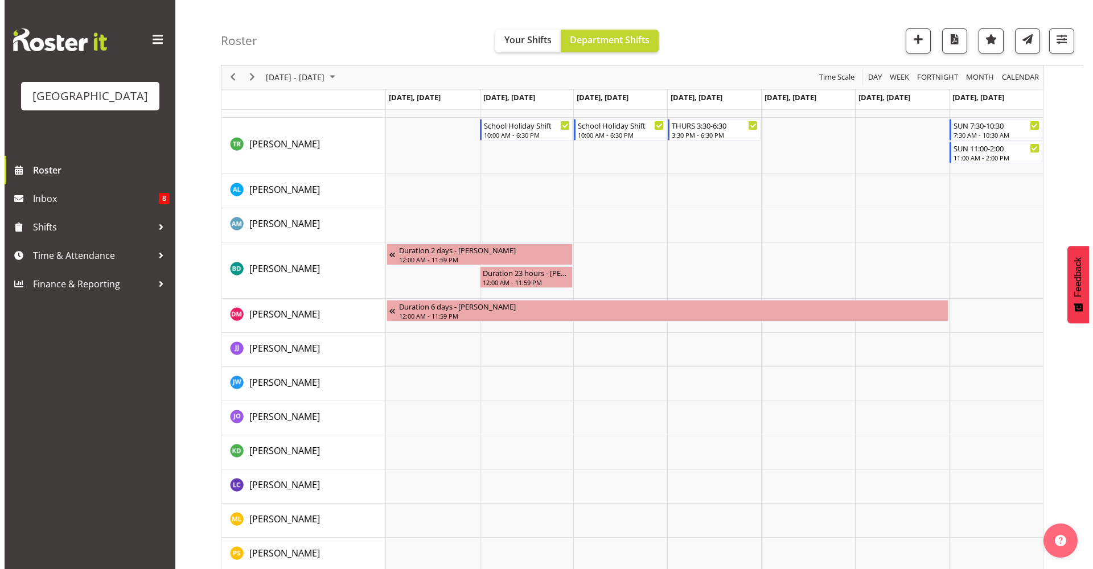
scroll to position [1330, 0]
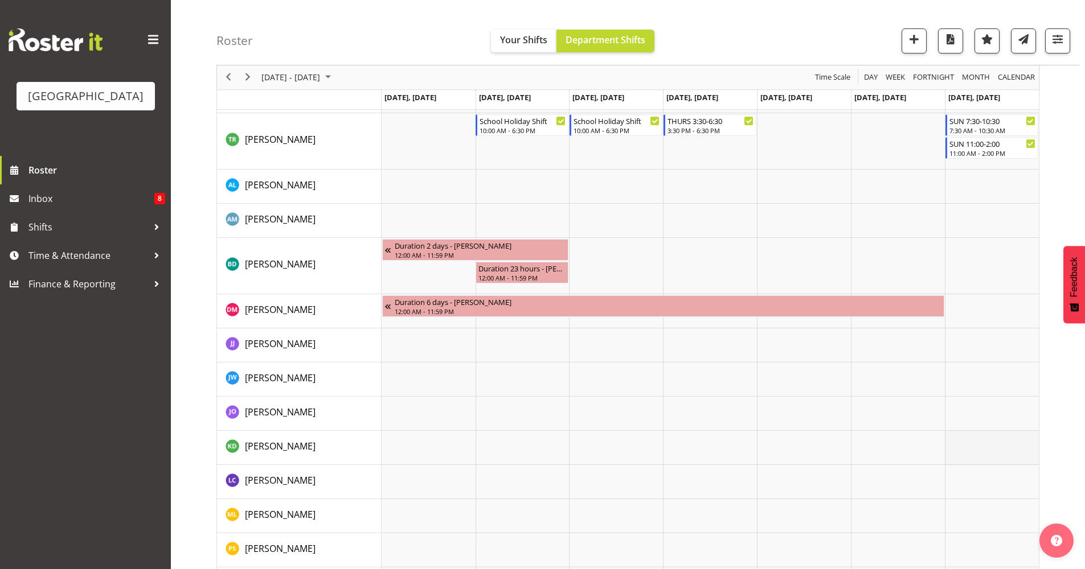
click at [992, 448] on td "Timeline Week of October 1, 2025" at bounding box center [992, 448] width 94 height 34
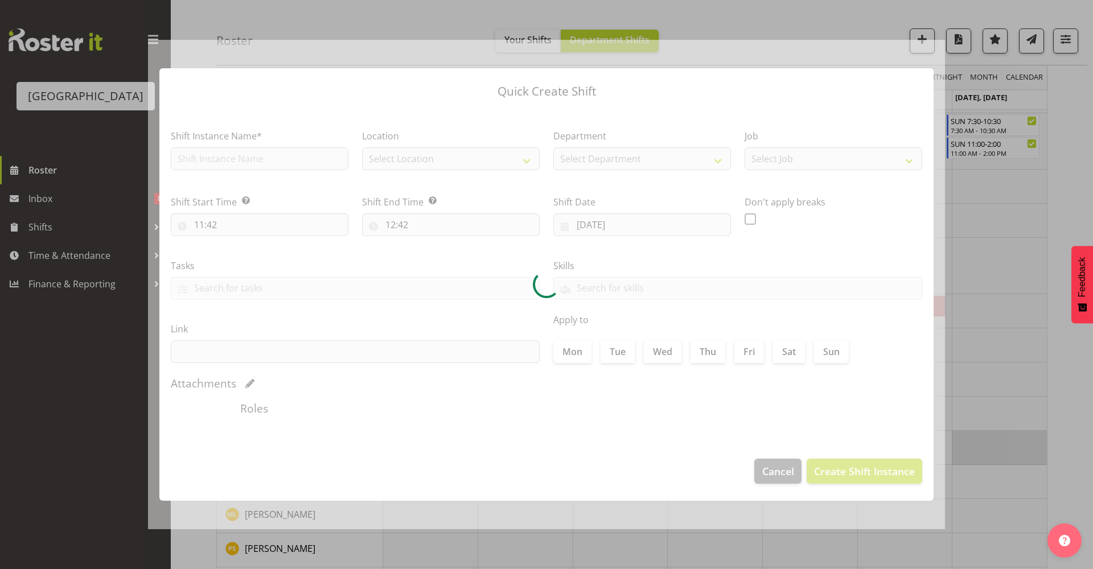
click at [992, 448] on div at bounding box center [546, 284] width 1093 height 569
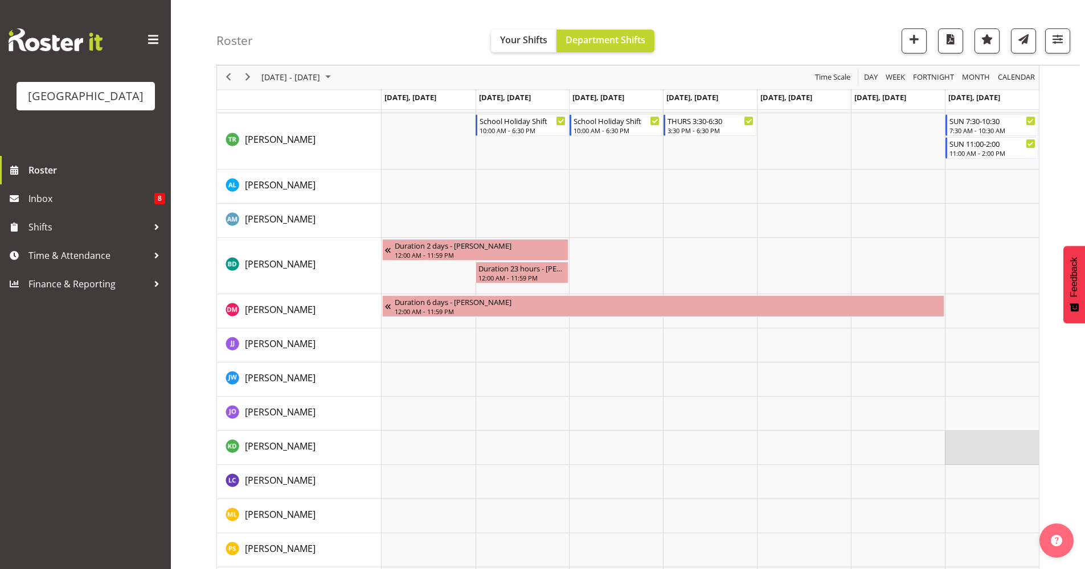
click at [992, 448] on td "Timeline Week of October 1, 2025" at bounding box center [992, 448] width 94 height 34
select select "11"
select select "42"
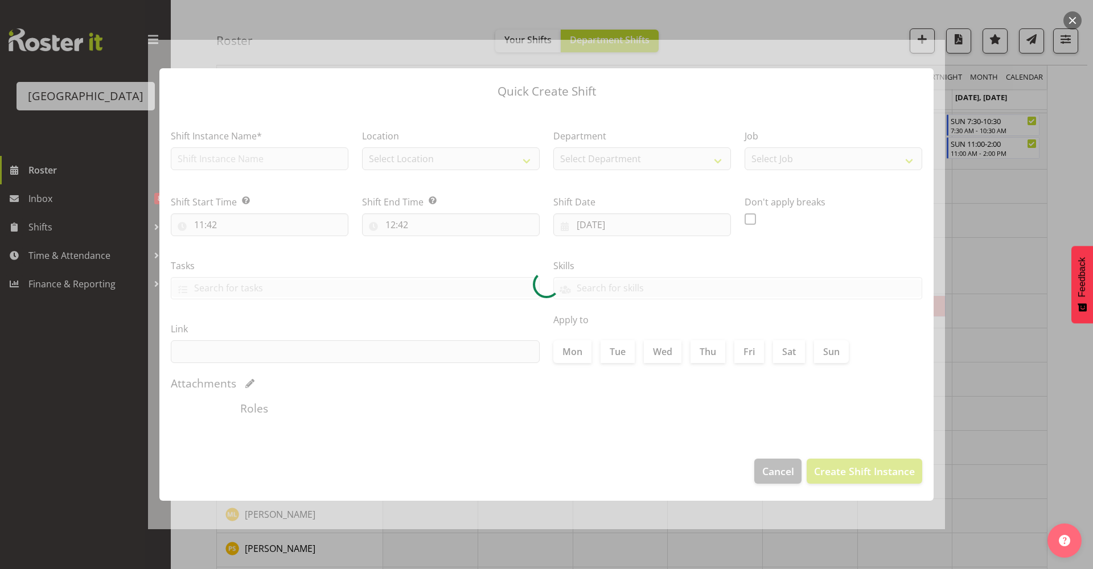
type input "05/10/2025"
checkbox input "true"
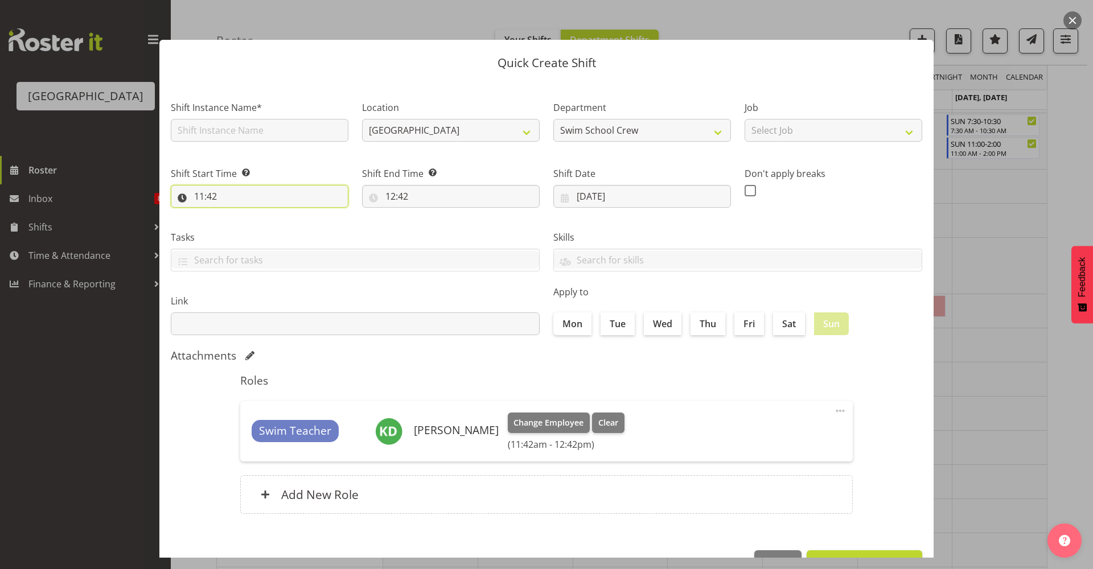
click at [253, 194] on input "11:42" at bounding box center [260, 196] width 178 height 23
click at [248, 228] on select "00 01 02 03 04 05 06 07 08 09 10 11 12 13 14 15 16 17 18 19 20 21 22 23" at bounding box center [249, 226] width 26 height 23
select select "0"
click at [236, 215] on select "00 01 02 03 04 05 06 07 08 09 10 11 12 13 14 15 16 17 18 19 20 21 22 23" at bounding box center [249, 226] width 26 height 23
type input "00:42"
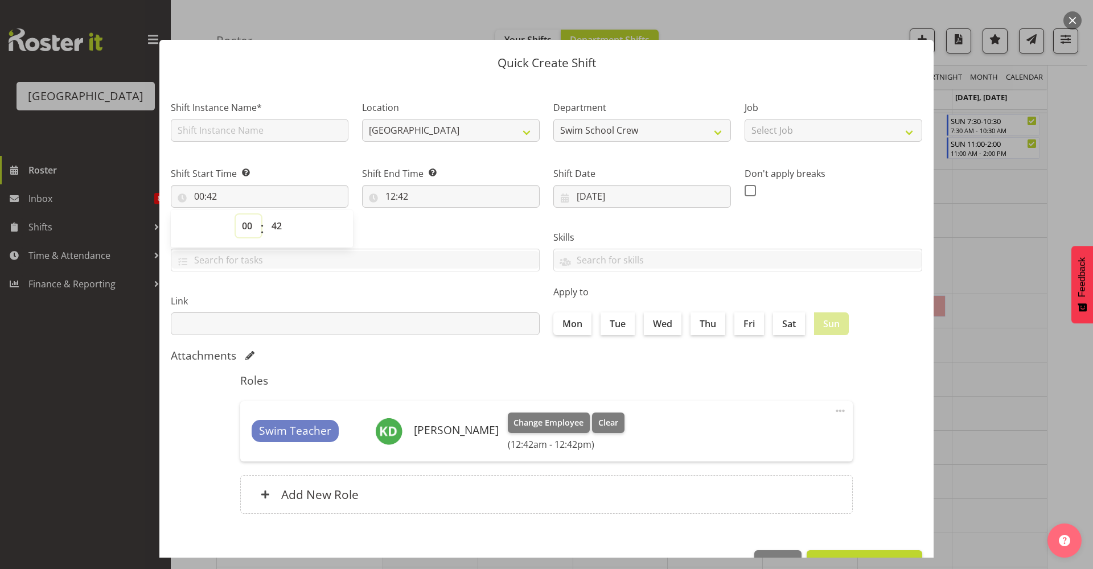
click at [248, 229] on select "00 01 02 03 04 05 06 07 08 09 10 11 12 13 14 15 16 17 18 19 20 21 22 23" at bounding box center [249, 226] width 26 height 23
select select "10"
click at [236, 215] on select "00 01 02 03 04 05 06 07 08 09 10 11 12 13 14 15 16 17 18 19 20 21 22 23" at bounding box center [249, 226] width 26 height 23
type input "10:42"
drag, startPoint x: 279, startPoint y: 228, endPoint x: 288, endPoint y: 236, distance: 11.7
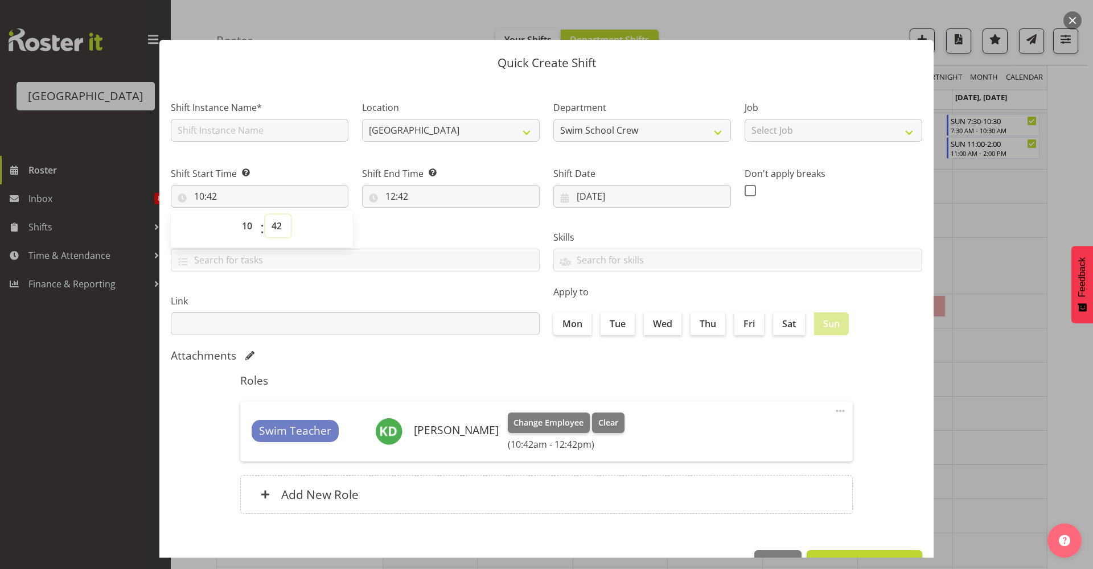
click at [279, 228] on select "00 01 02 03 04 05 06 07 08 09 10 11 12 13 14 15 16 17 18 19 20 21 22 23 24 25 2…" at bounding box center [278, 226] width 26 height 23
select select "0"
click at [265, 215] on select "00 01 02 03 04 05 06 07 08 09 10 11 12 13 14 15 16 17 18 19 20 21 22 23 24 25 2…" at bounding box center [278, 226] width 26 height 23
type input "10:00"
click at [405, 195] on input "12:42" at bounding box center [451, 196] width 178 height 23
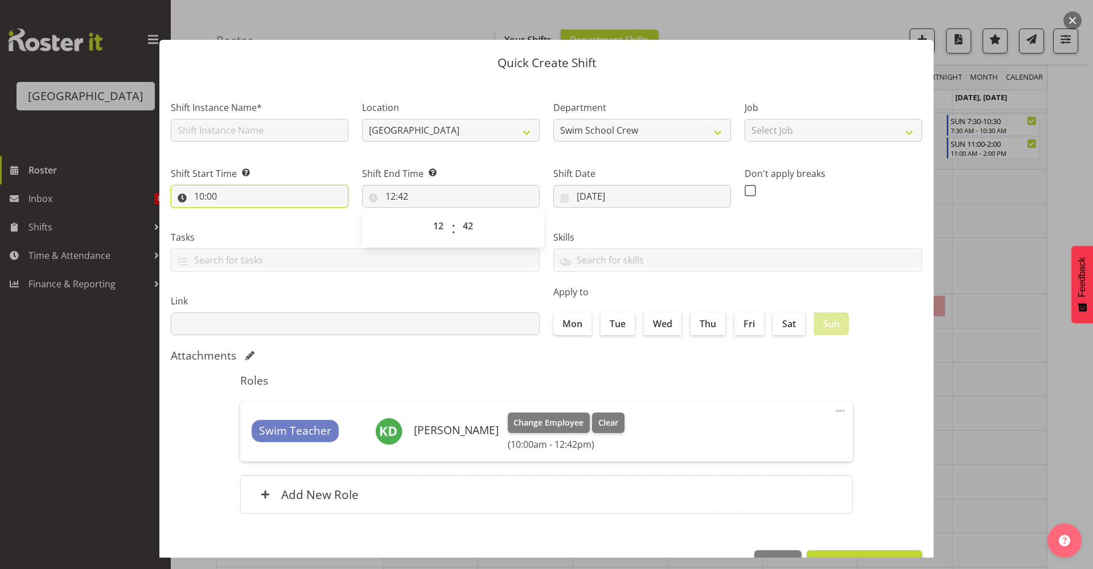
click at [206, 199] on input "10:00" at bounding box center [260, 196] width 178 height 23
click at [248, 229] on select "00 01 02 03 04 05 06 07 08 09 10 11 12 13 14 15 16 17 18 19 20 21 22 23" at bounding box center [249, 226] width 26 height 23
select select "8"
click at [236, 215] on select "00 01 02 03 04 05 06 07 08 09 10 11 12 13 14 15 16 17 18 19 20 21 22 23" at bounding box center [249, 226] width 26 height 23
type input "08:00"
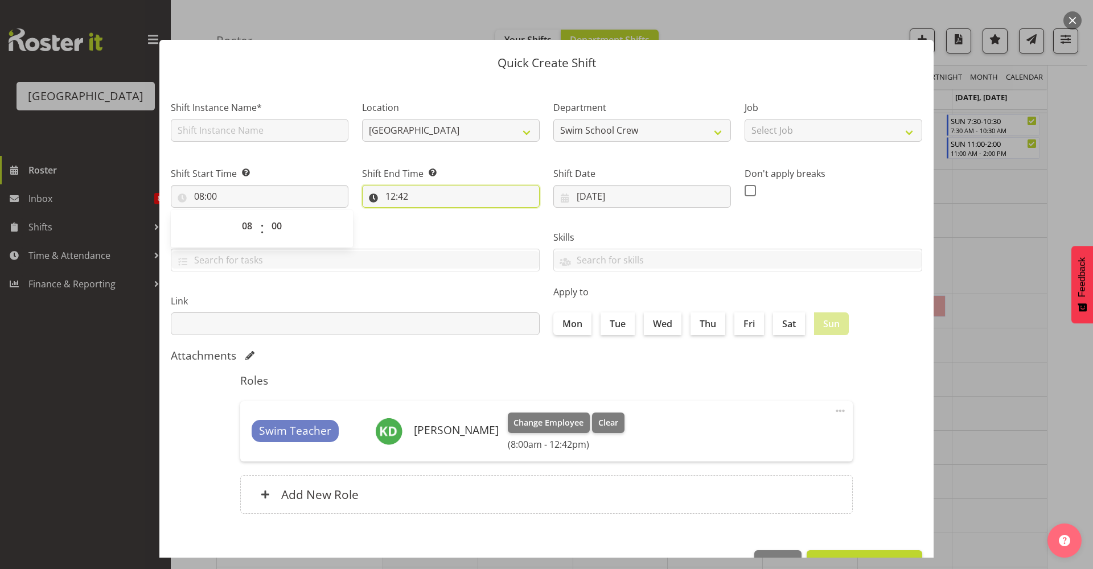
click at [412, 194] on input "12:42" at bounding box center [451, 196] width 178 height 23
click at [462, 227] on select "00 01 02 03 04 05 06 07 08 09 10 11 12 13 14 15 16 17 18 19 20 21 22 23 24 25 2…" at bounding box center [470, 226] width 26 height 23
select select "30"
click at [457, 215] on select "00 01 02 03 04 05 06 07 08 09 10 11 12 13 14 15 16 17 18 19 20 21 22 23 24 25 2…" at bounding box center [470, 226] width 26 height 23
type input "12:30"
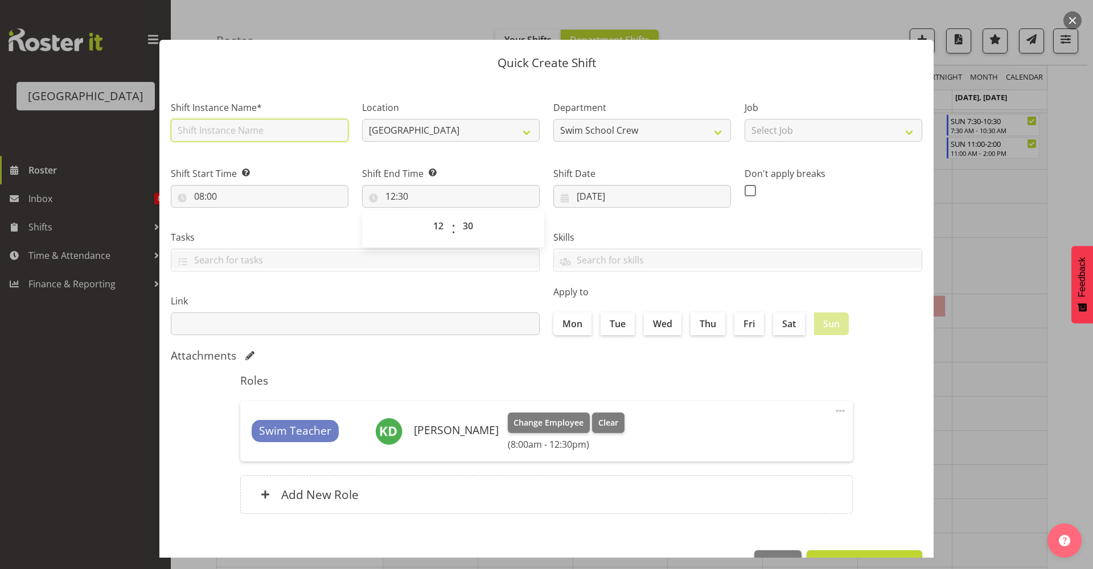
click at [260, 128] on input "text" at bounding box center [260, 130] width 178 height 23
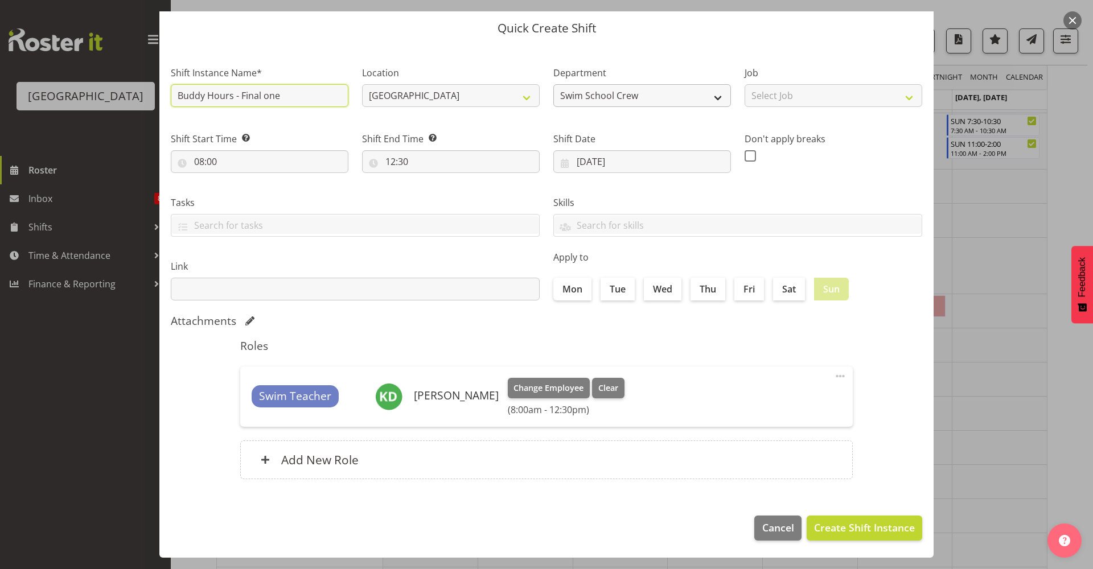
type input "Buddy Hours - Final one"
click at [613, 89] on select "Swim School Crew Swim School Crew Lifeguard Crew" at bounding box center [643, 95] width 178 height 23
select select "114"
click at [554, 84] on select "Swim School Crew Swim School Crew Lifeguard Crew" at bounding box center [643, 95] width 178 height 23
click at [756, 189] on div "Skills PLPC PLSA" at bounding box center [738, 212] width 383 height 64
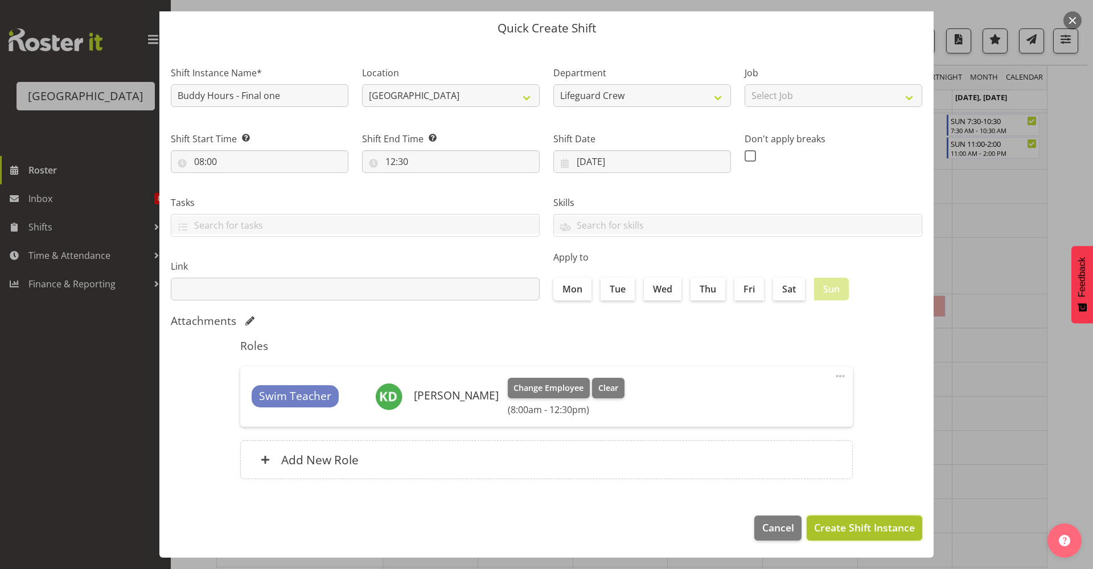
click at [853, 531] on span "Create Shift Instance" at bounding box center [864, 527] width 101 height 15
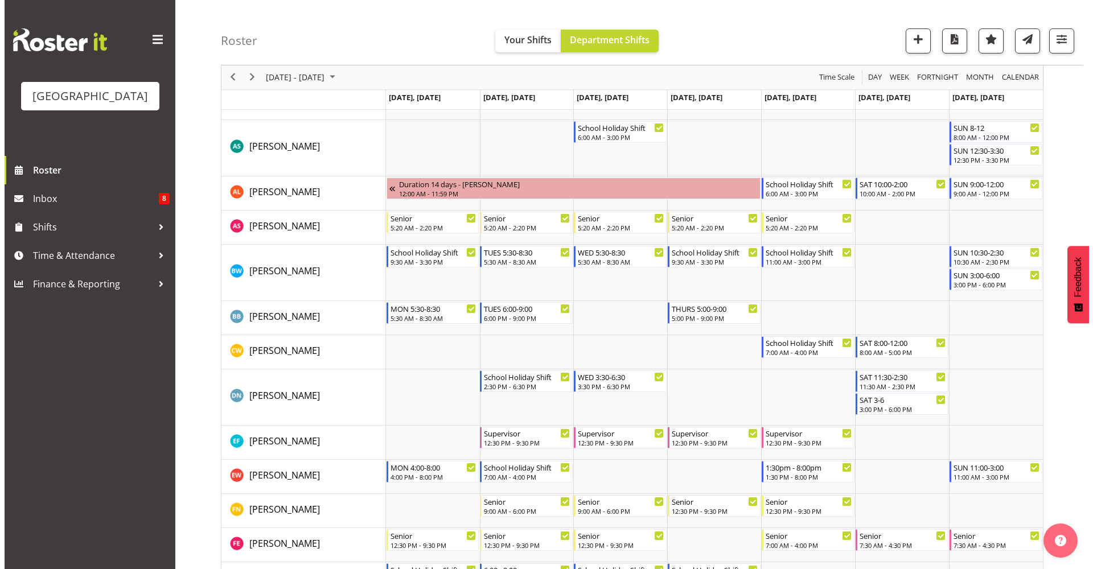
scroll to position [0, 0]
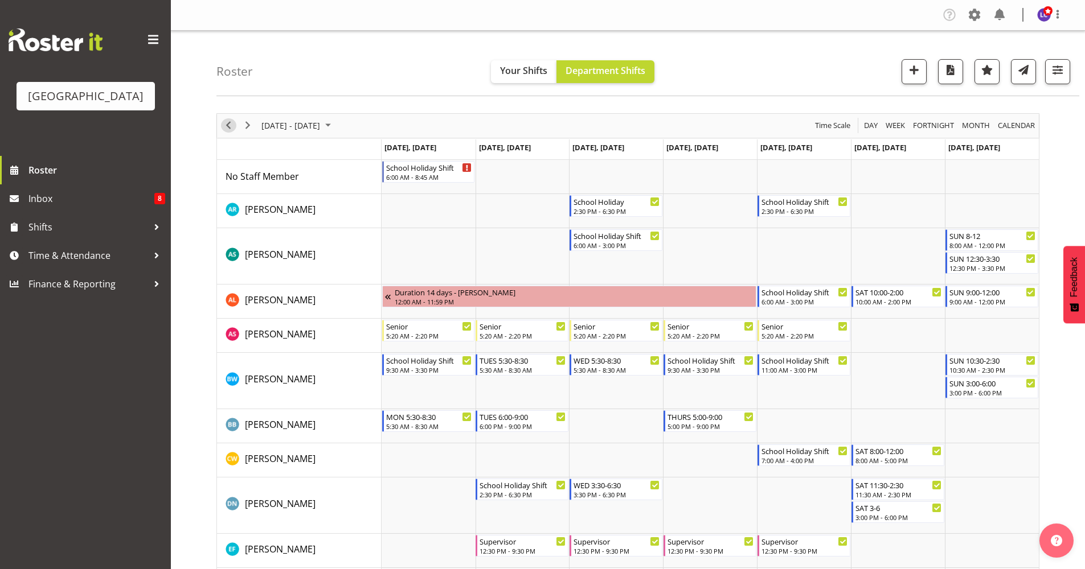
click at [231, 125] on span "Previous" at bounding box center [229, 125] width 14 height 14
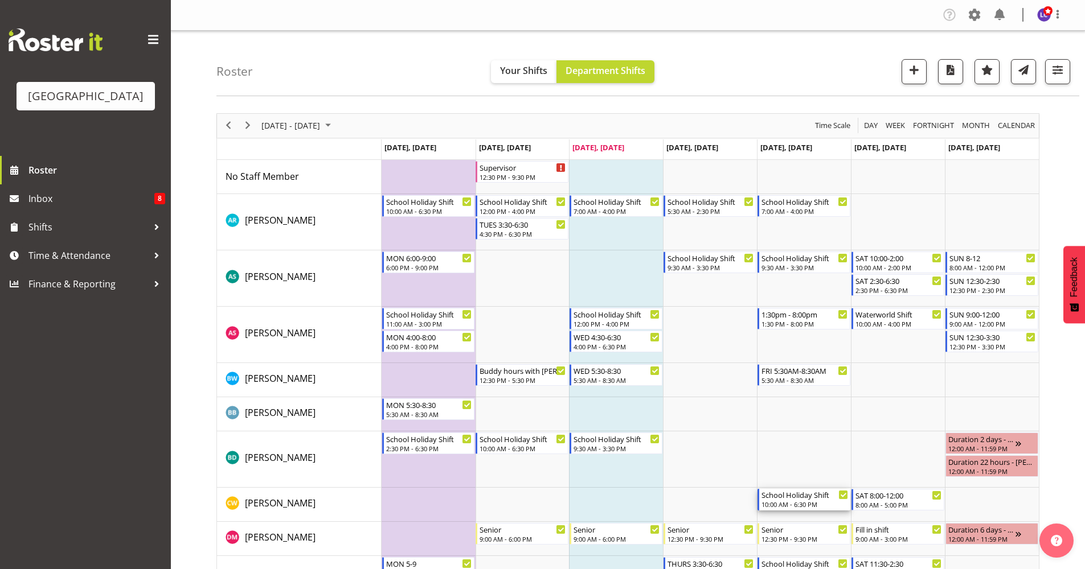
click at [792, 502] on div "10:00 AM - 6:30 PM" at bounding box center [804, 504] width 87 height 9
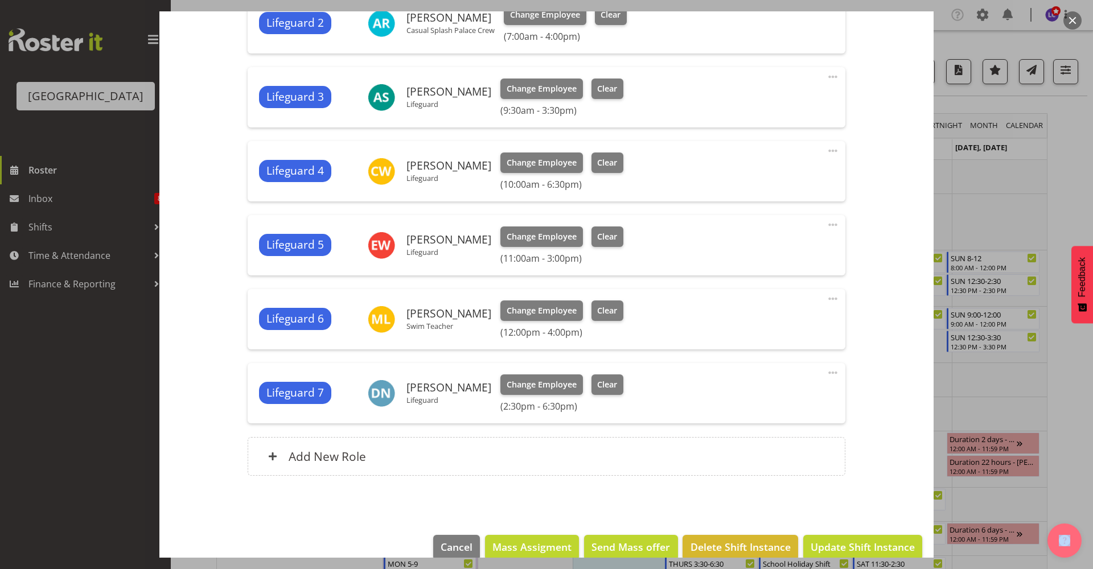
scroll to position [526, 0]
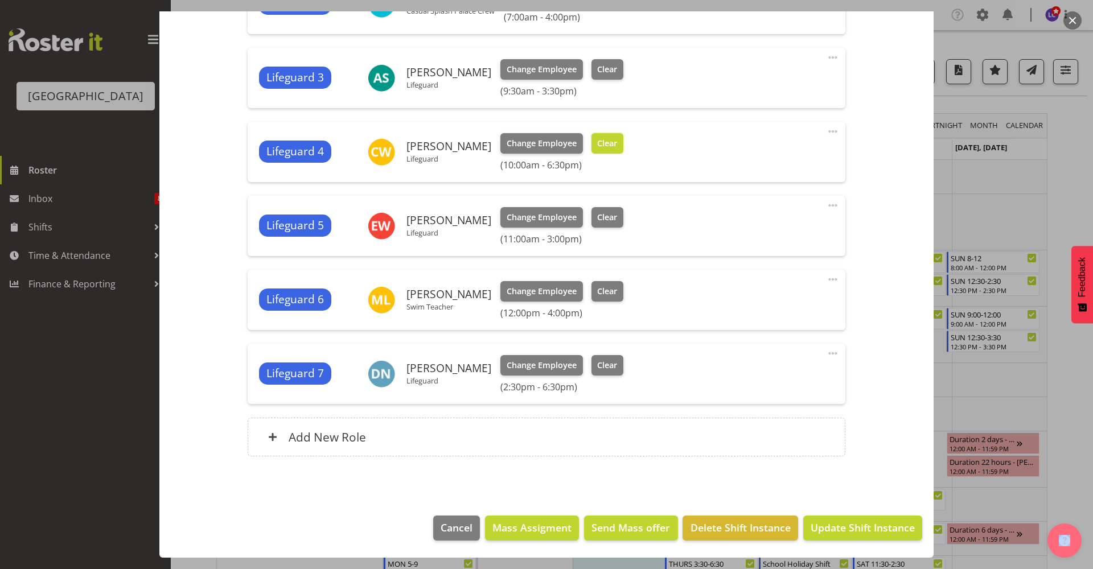
click at [603, 141] on span "Clear" at bounding box center [607, 143] width 20 height 13
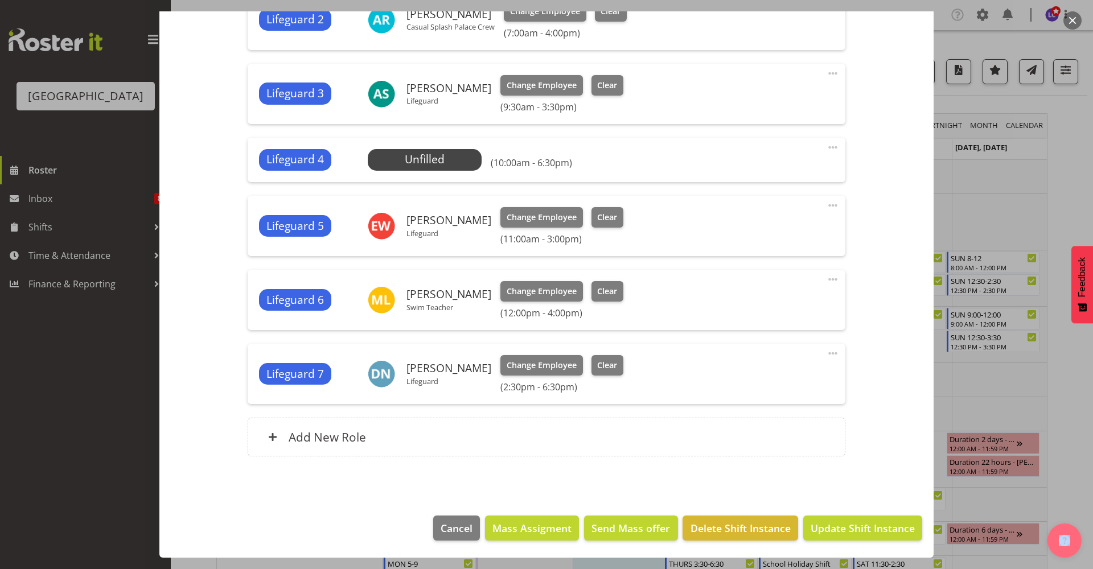
scroll to position [510, 0]
click at [860, 526] on span "Update Shift Instance" at bounding box center [863, 528] width 104 height 15
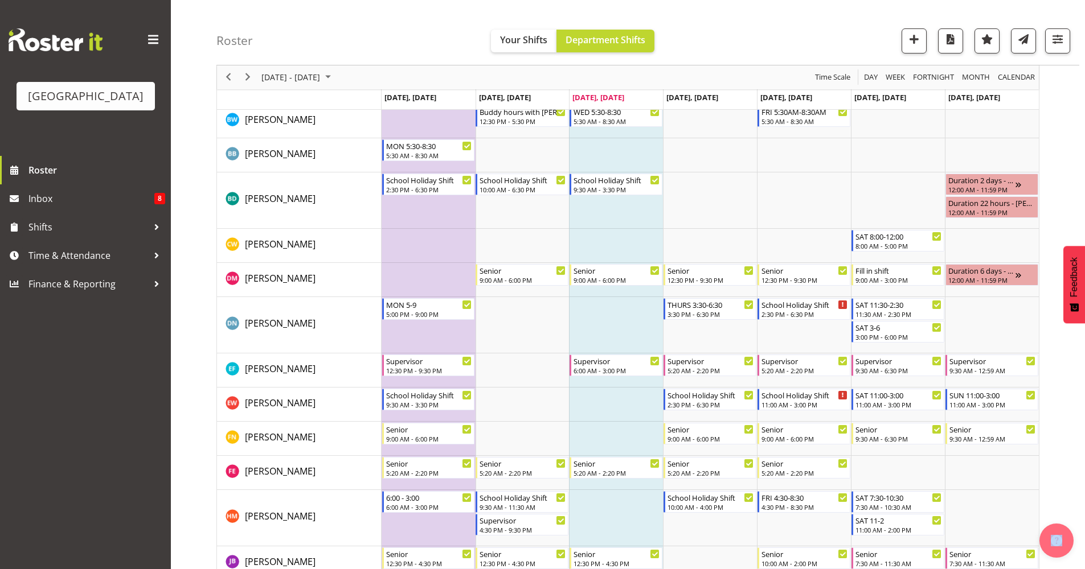
scroll to position [253, 0]
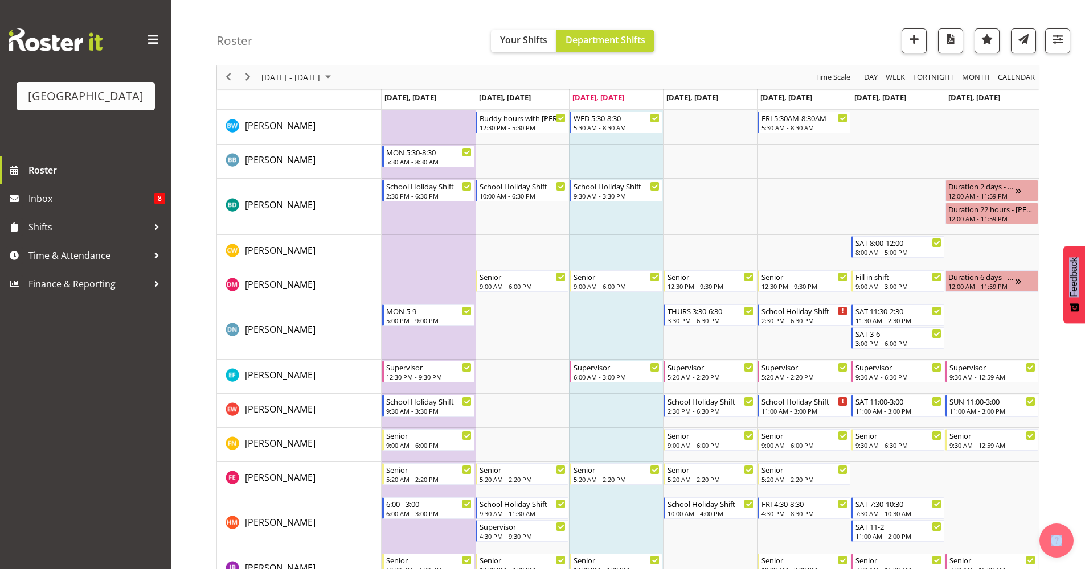
drag, startPoint x: 1093, startPoint y: 129, endPoint x: 1061, endPoint y: 131, distance: 31.9
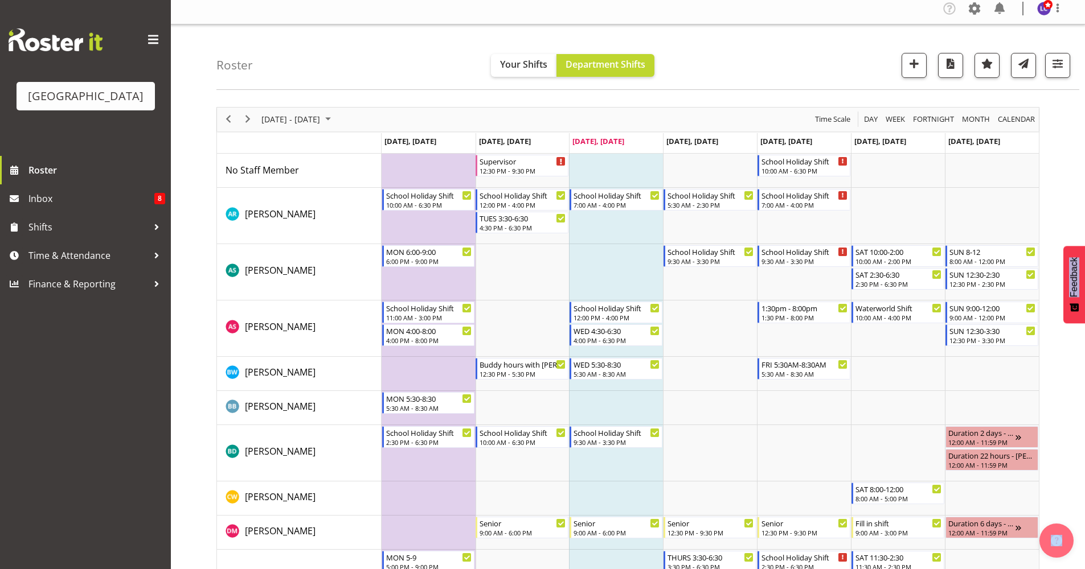
scroll to position [253, 0]
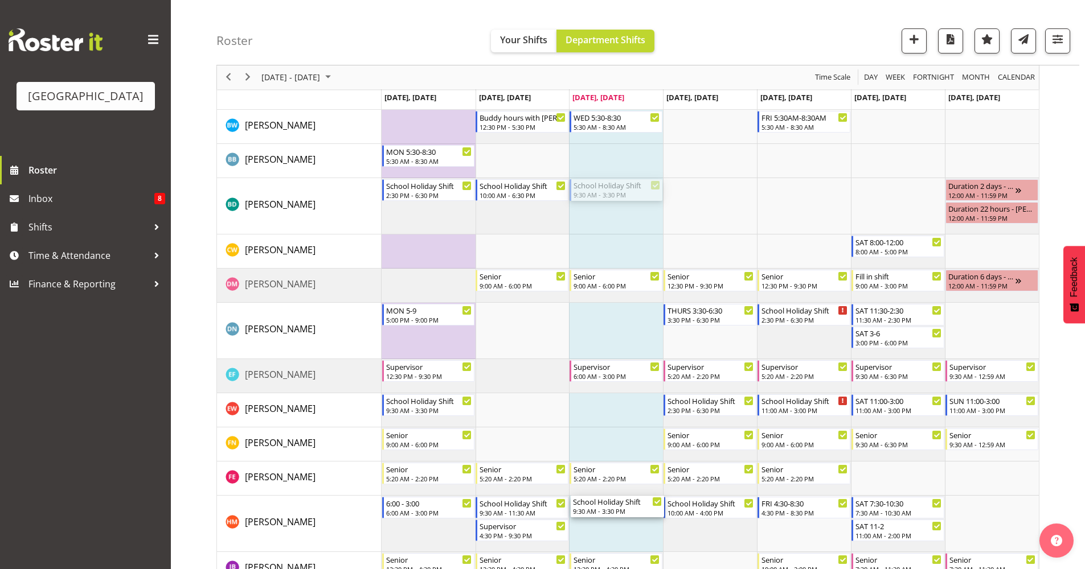
drag, startPoint x: 622, startPoint y: 183, endPoint x: 631, endPoint y: 516, distance: 333.8
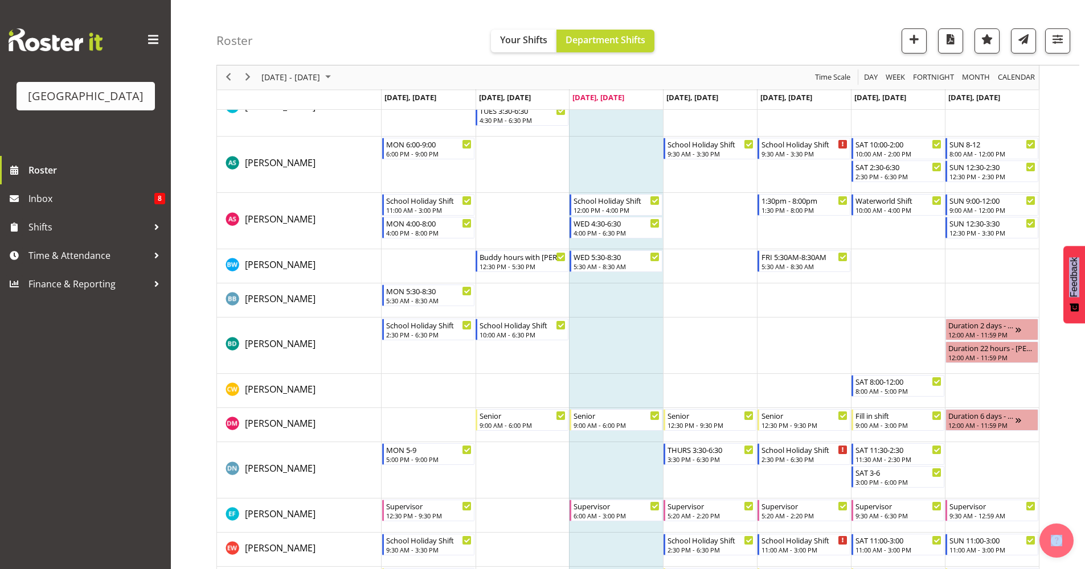
scroll to position [0, 0]
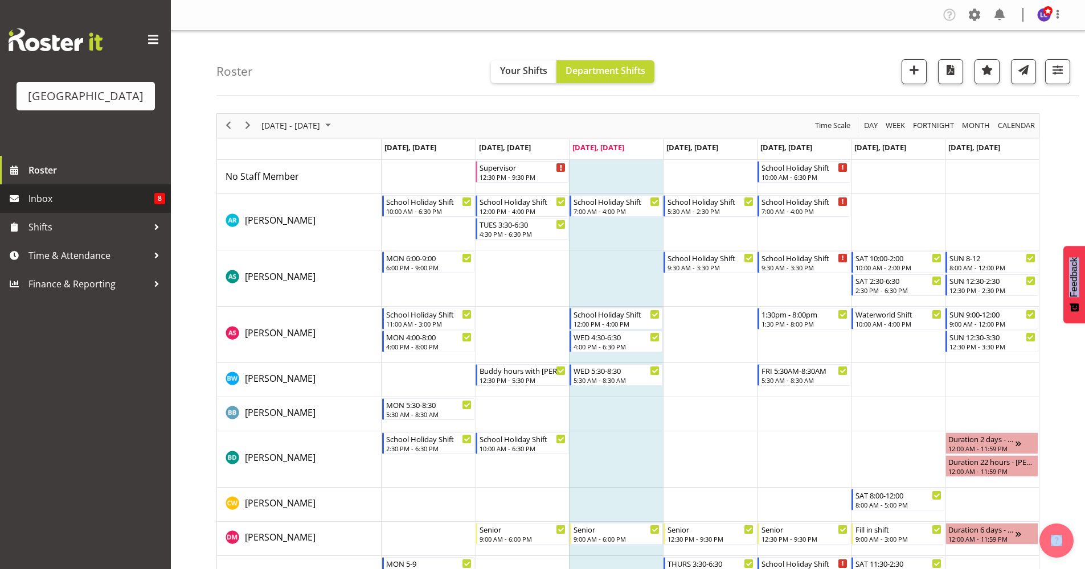
click at [76, 200] on span "Inbox" at bounding box center [91, 198] width 126 height 17
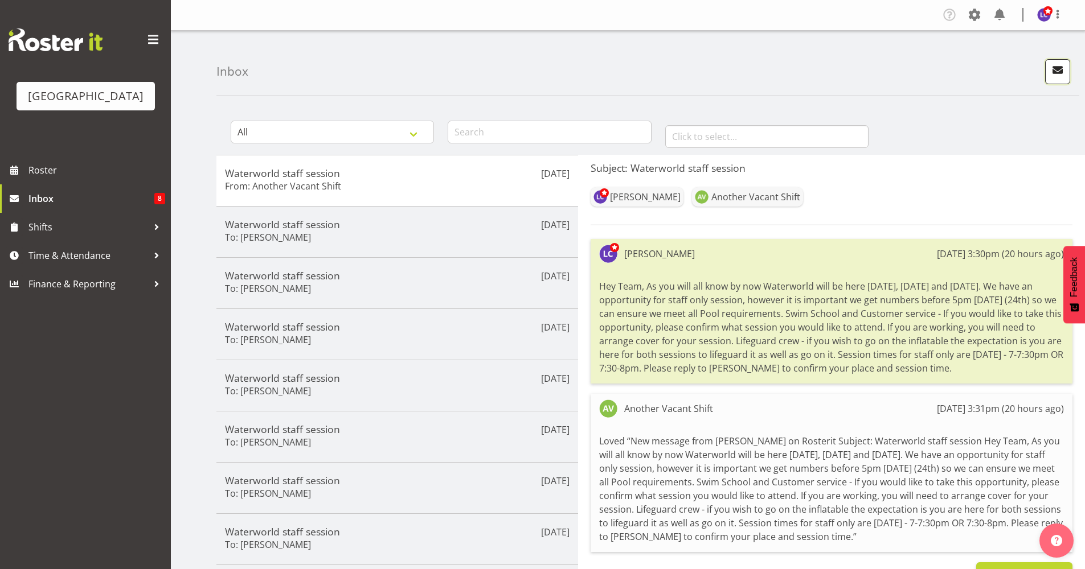
click at [1055, 68] on span "button" at bounding box center [1057, 70] width 15 height 15
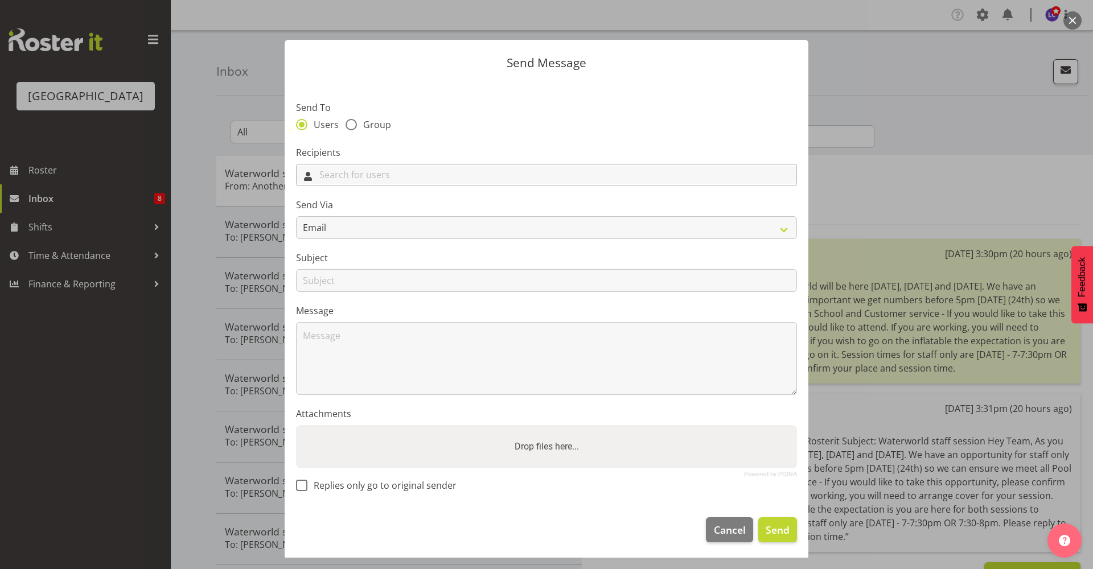
click at [431, 174] on input "text" at bounding box center [547, 175] width 500 height 18
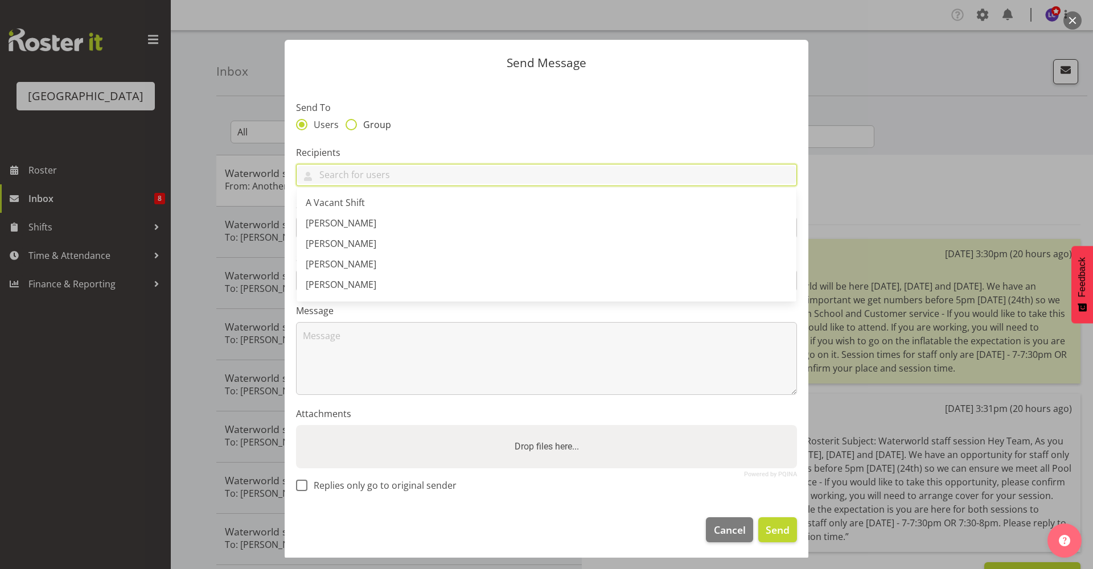
click at [368, 121] on span "Group" at bounding box center [374, 124] width 34 height 11
click at [353, 121] on input "Group" at bounding box center [349, 124] width 7 height 7
radio input "true"
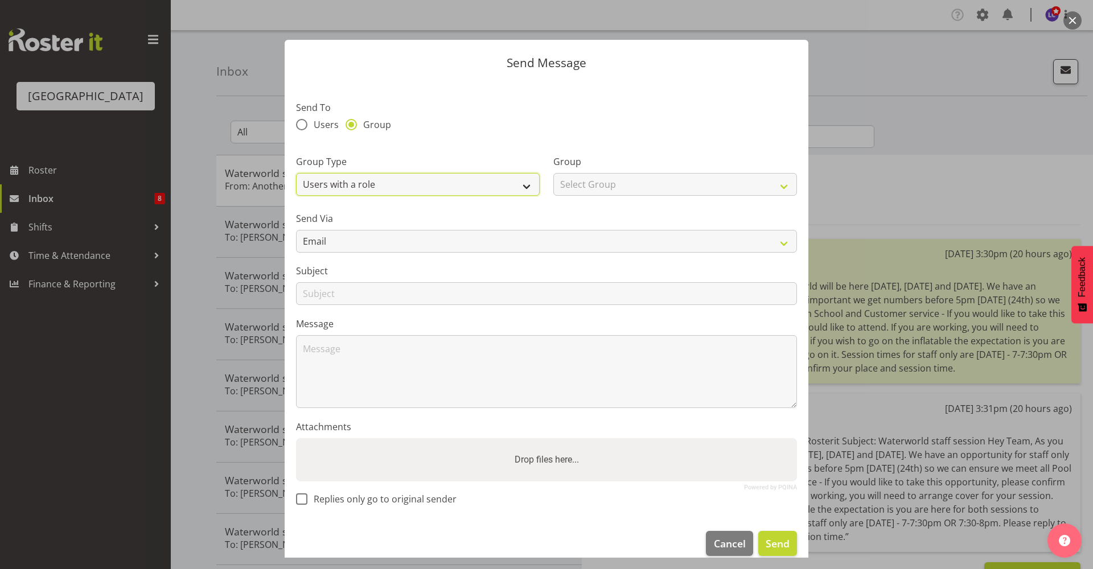
click at [370, 185] on select "Users with a role Users with a skill Primary users in a location All users in a…" at bounding box center [418, 184] width 244 height 23
select select "all_department"
click at [296, 173] on select "Users with a role Users with a skill Primary users in a location All users in a…" at bounding box center [418, 184] width 244 height 23
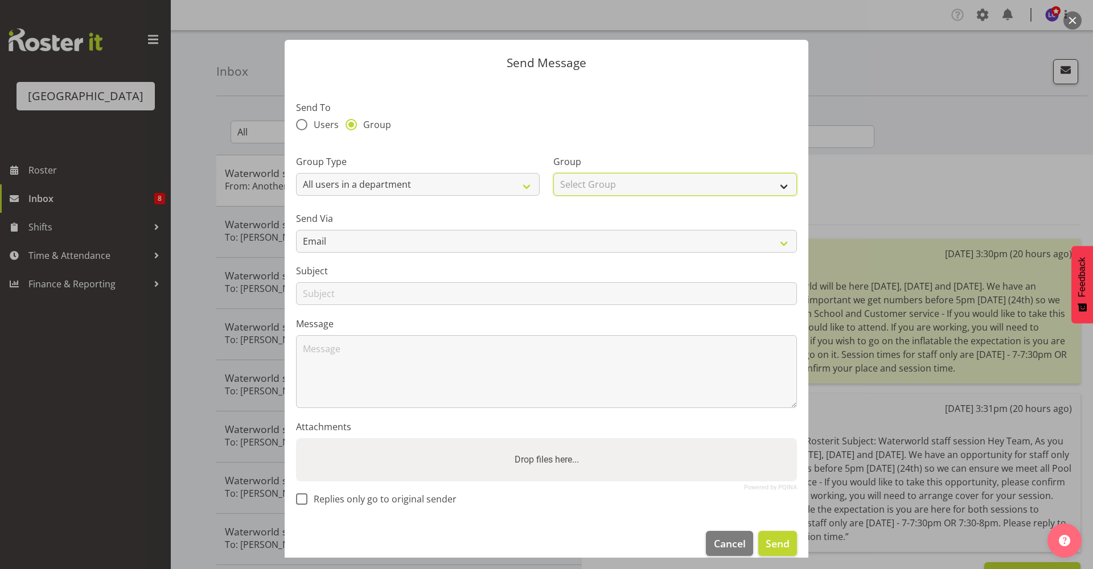
click at [584, 186] on select "Select Group Cleaning Crew Customer Services Crew Lifeguard Crew Maintenance Cr…" at bounding box center [676, 184] width 244 height 23
select select "114"
click at [554, 173] on select "Select Group Cleaning Crew Customer Services Crew Lifeguard Crew Maintenance Cr…" at bounding box center [676, 184] width 244 height 23
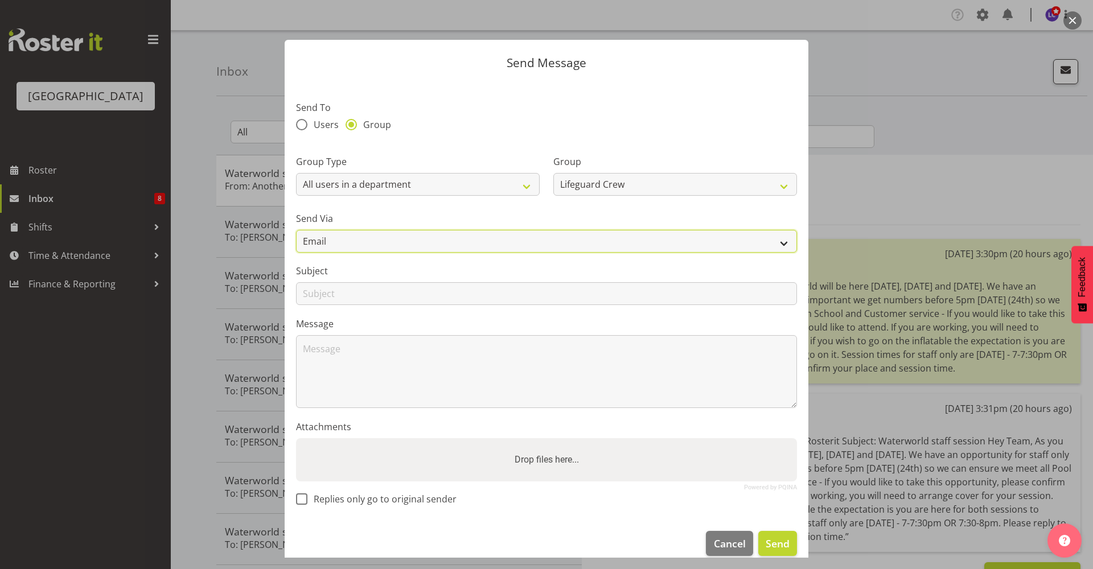
click at [568, 238] on select "Email SMS" at bounding box center [546, 241] width 501 height 23
select select "sms"
click at [296, 230] on select "Email SMS" at bounding box center [546, 241] width 501 height 23
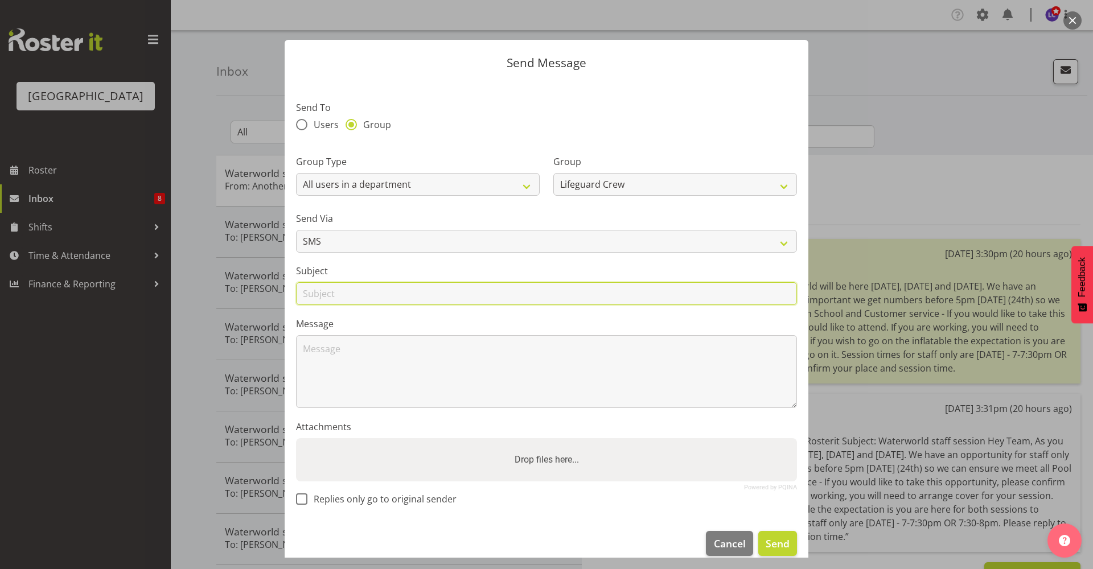
click at [437, 289] on input "text" at bounding box center [546, 293] width 501 height 23
click at [399, 300] on input "Shift - Friday" at bounding box center [546, 293] width 501 height 23
type input "Shift - Friday 26th"
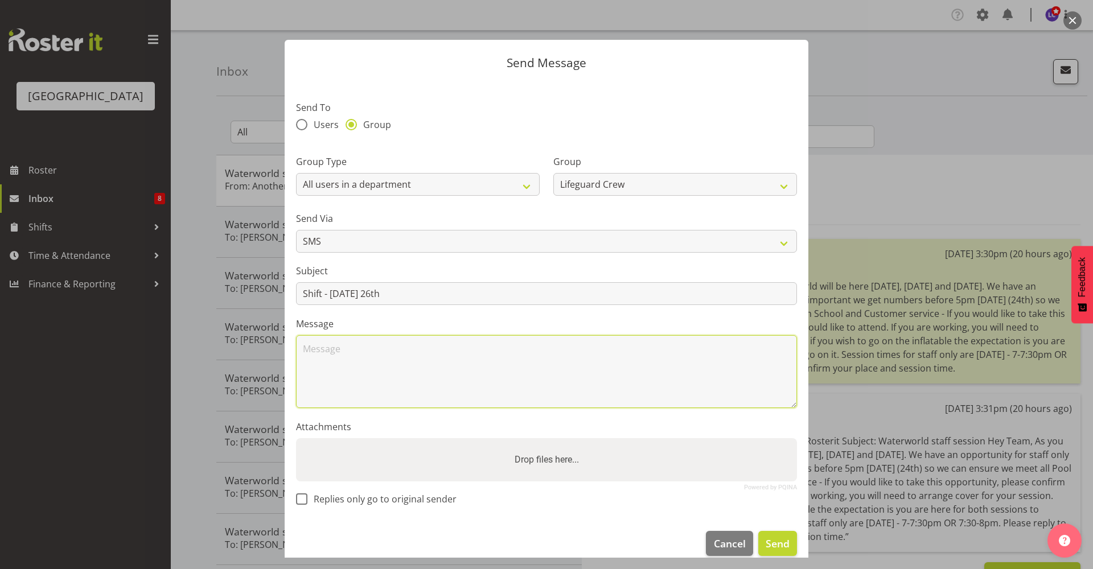
click at [421, 381] on textarea at bounding box center [546, 371] width 501 height 73
type textarea "We have a shift Available from 10.30am-6.30pm on Friday, is anyone available?"
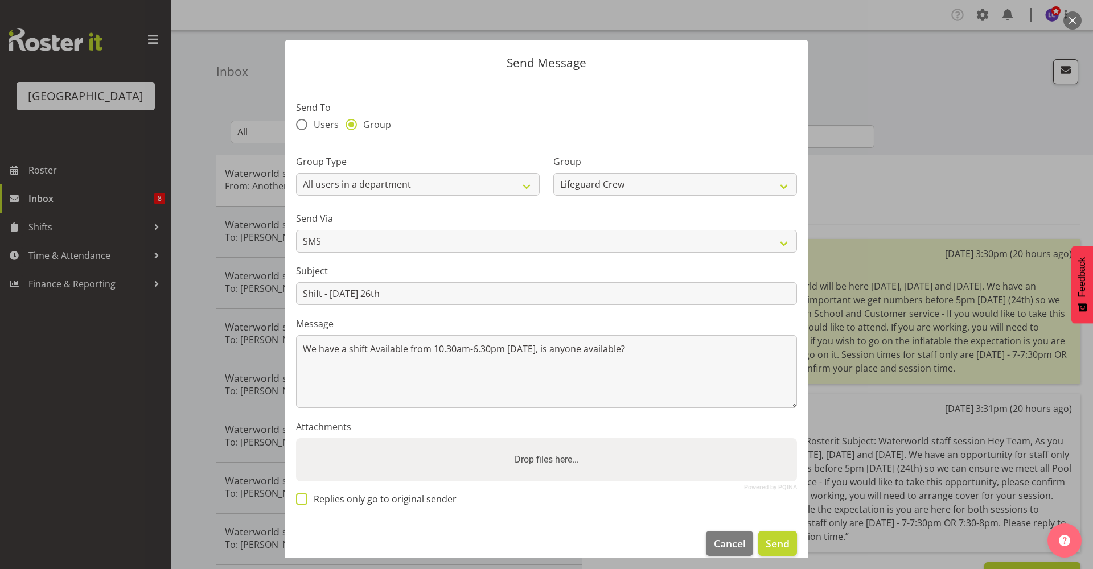
click at [362, 501] on span "Replies only go to original sender" at bounding box center [382, 499] width 149 height 11
click at [304, 501] on input "Replies only go to original sender" at bounding box center [299, 498] width 7 height 7
checkbox input "true"
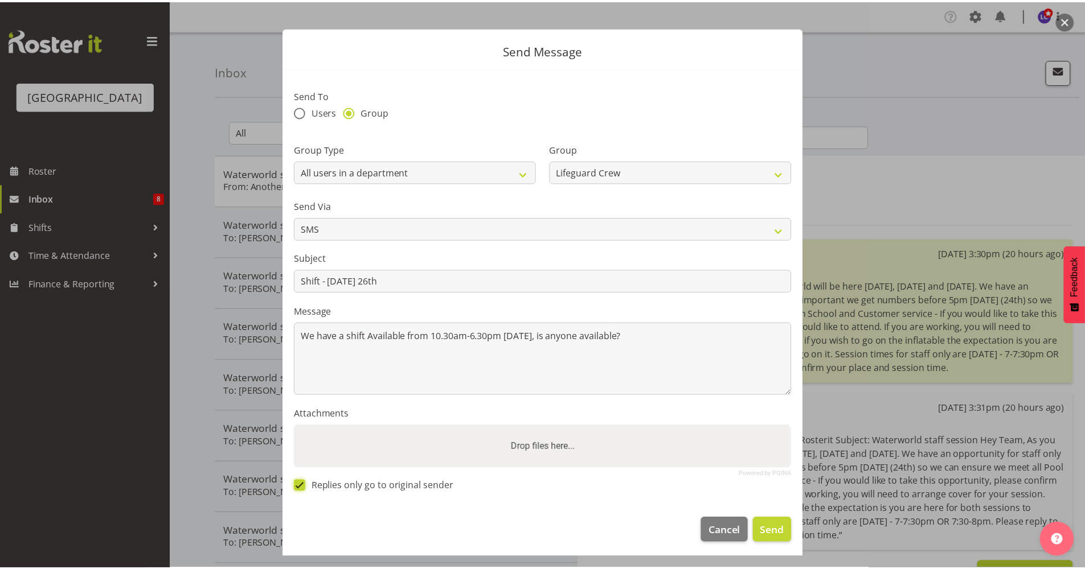
scroll to position [15, 0]
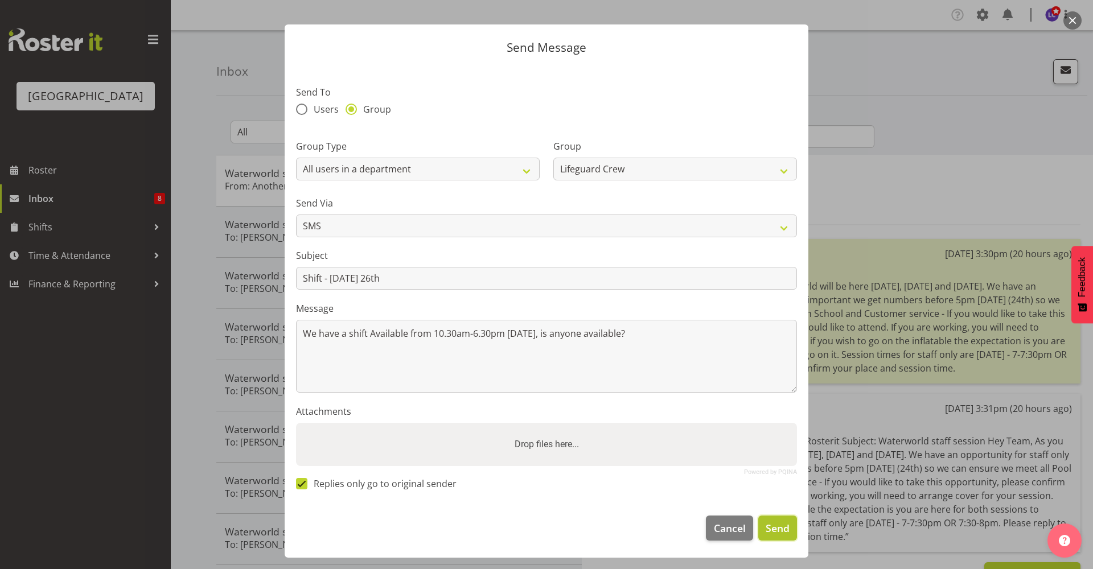
click at [774, 533] on span "Send" at bounding box center [778, 528] width 24 height 15
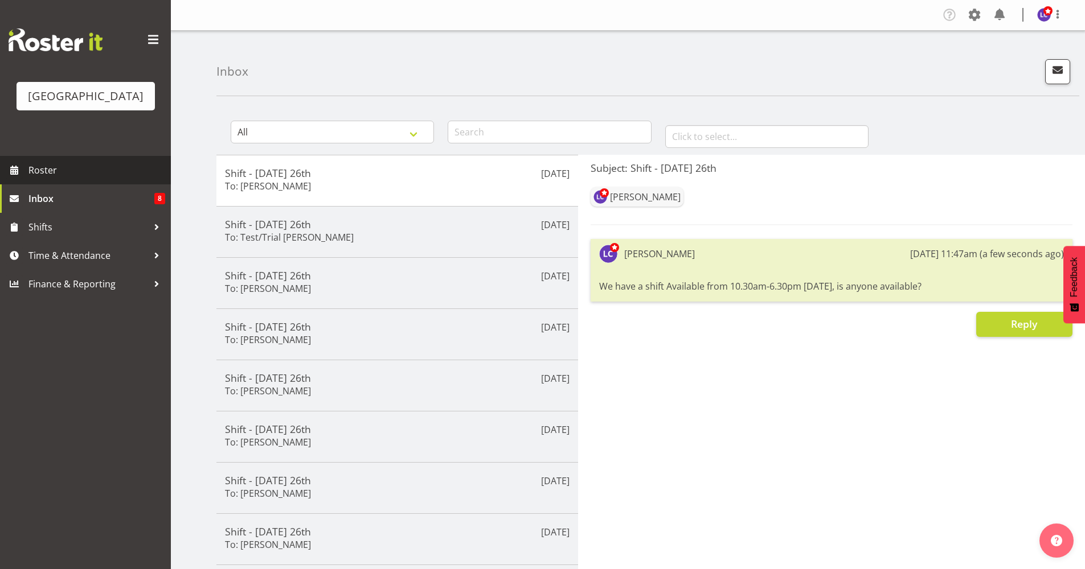
click at [120, 178] on span "Roster" at bounding box center [96, 170] width 137 height 17
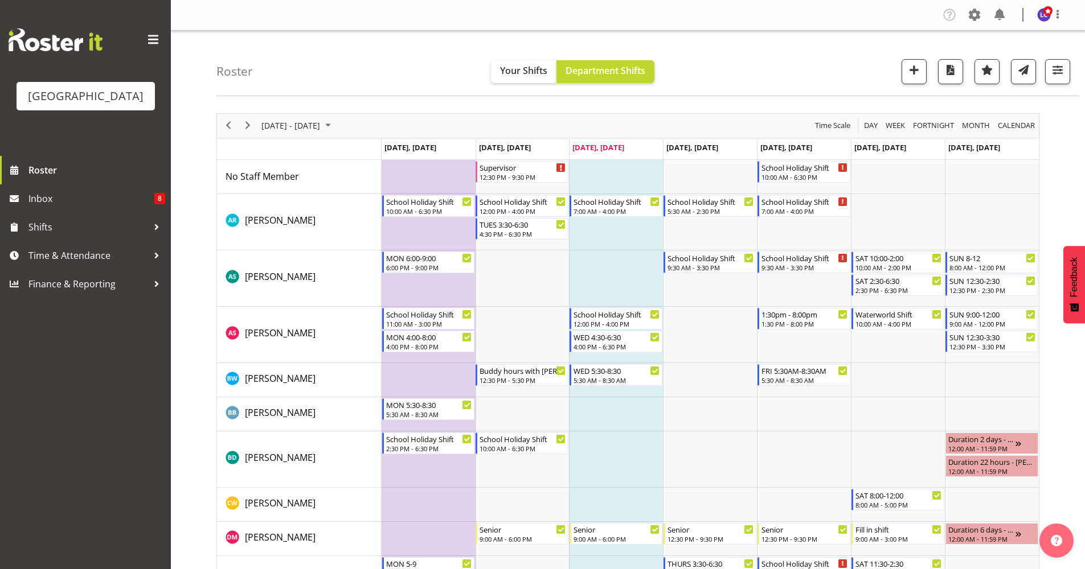
click at [254, 120] on div "next period" at bounding box center [247, 126] width 19 height 24
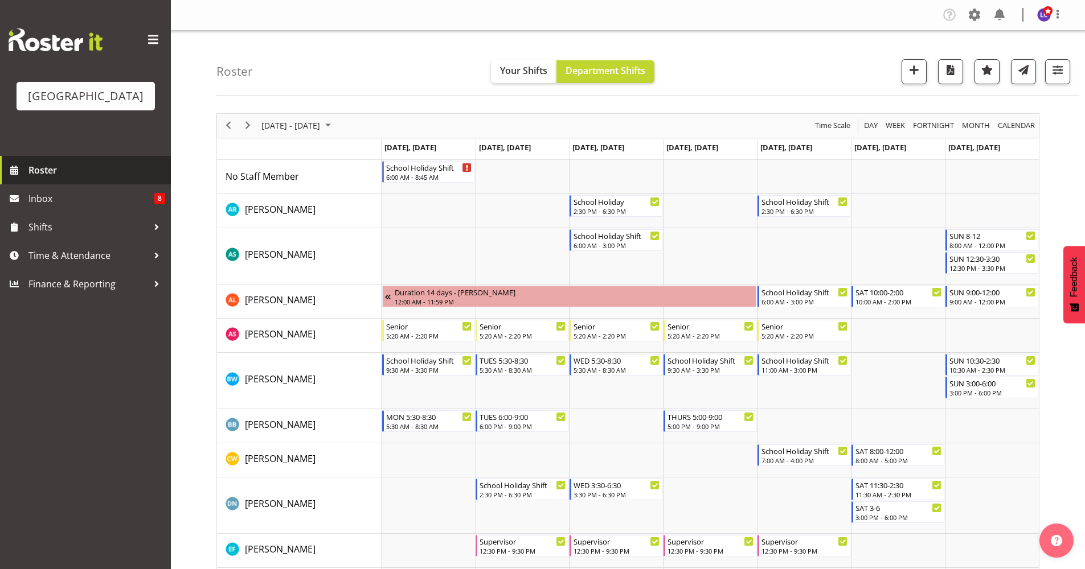
click at [73, 173] on span "Roster" at bounding box center [96, 170] width 137 height 17
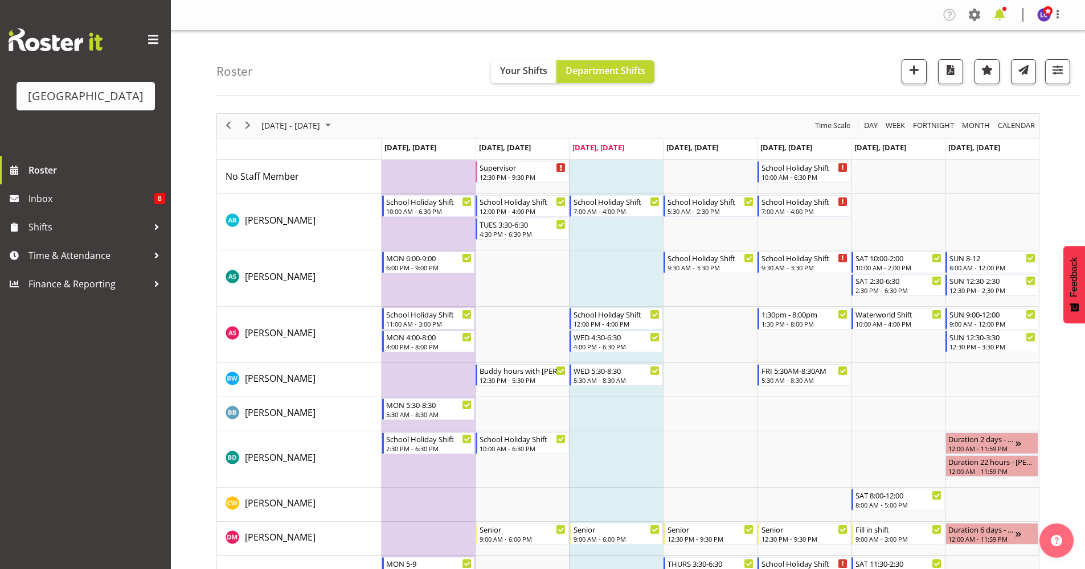
click at [996, 16] on span at bounding box center [999, 15] width 18 height 18
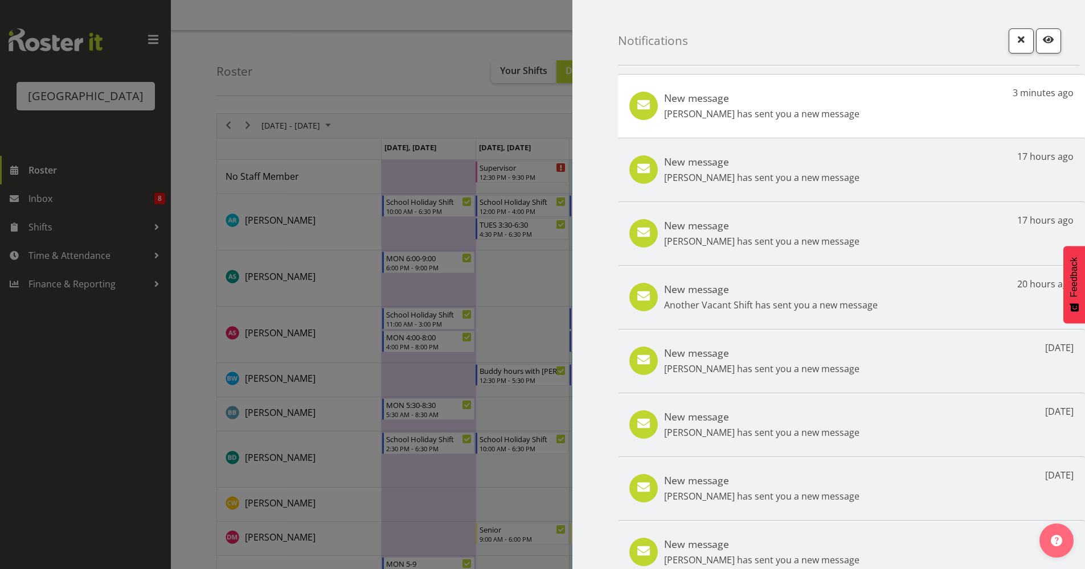
click at [843, 103] on h5 "New message" at bounding box center [761, 98] width 195 height 13
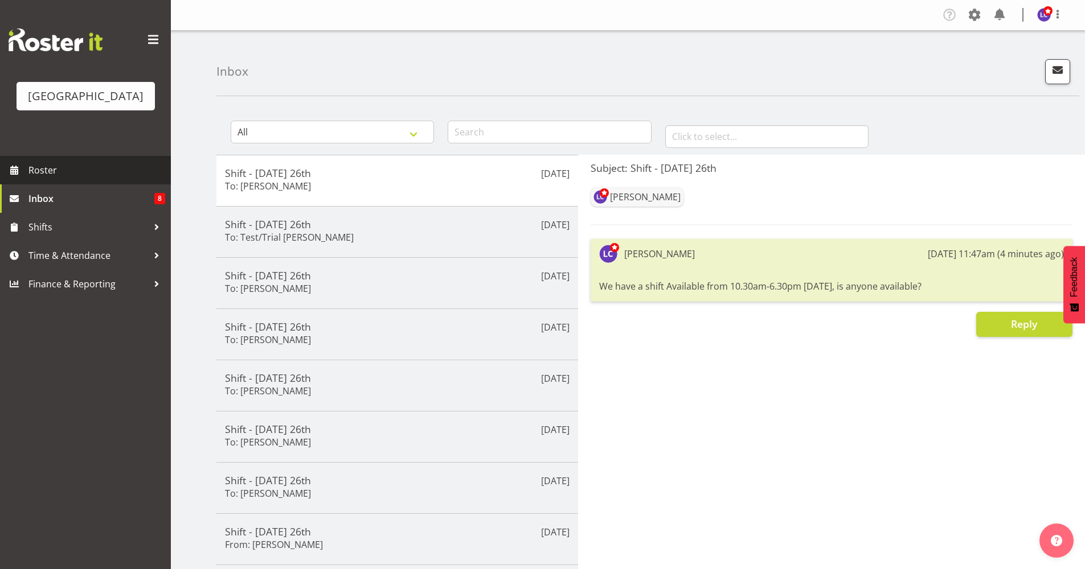
click at [68, 178] on span "Roster" at bounding box center [96, 170] width 137 height 17
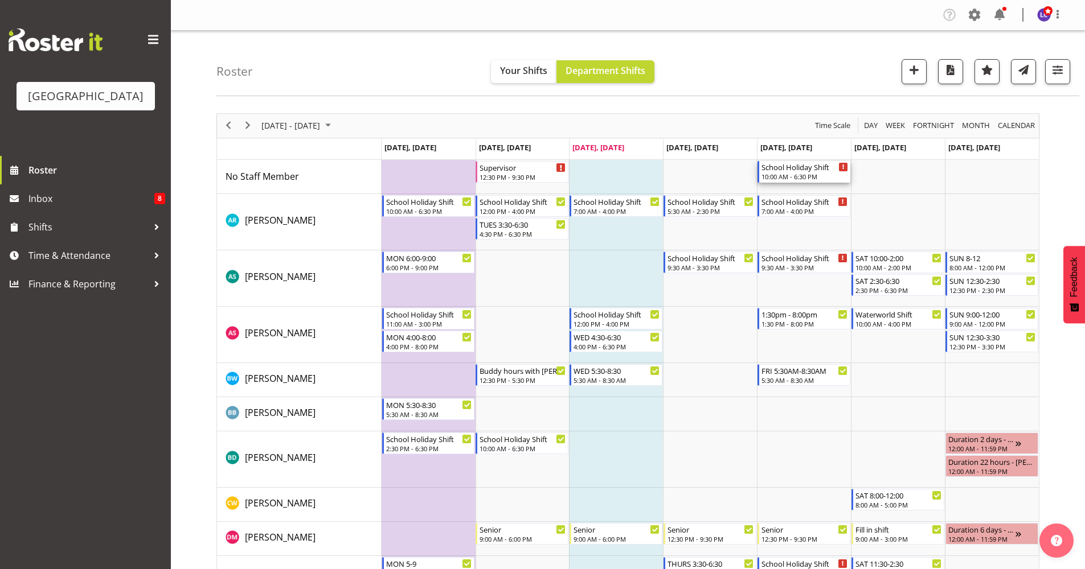
click at [793, 167] on div "School Holiday Shift" at bounding box center [804, 166] width 87 height 11
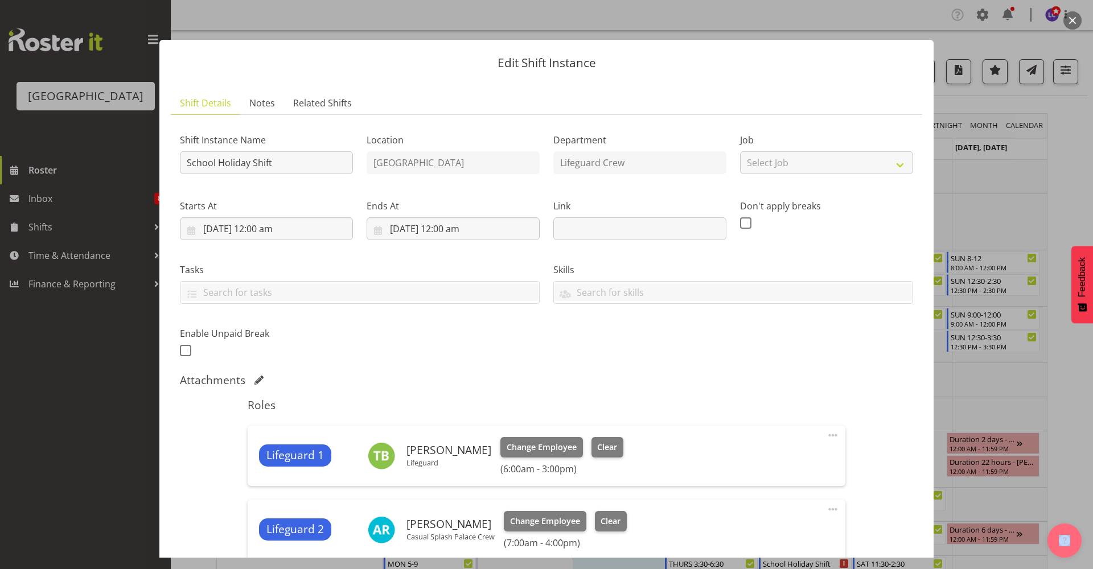
scroll to position [247, 0]
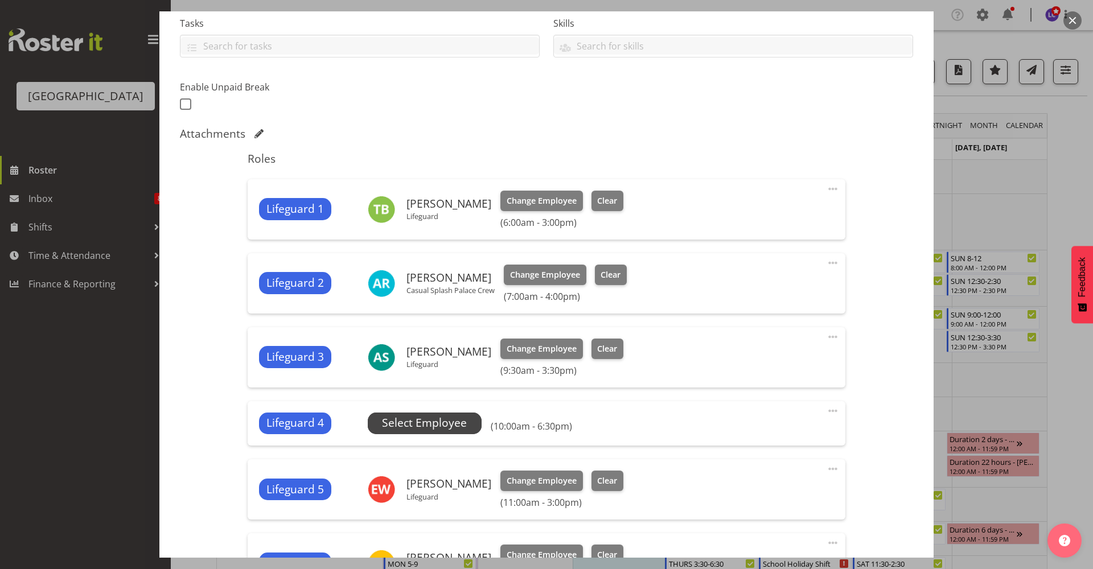
click at [441, 429] on span "Select Employee" at bounding box center [424, 423] width 85 height 17
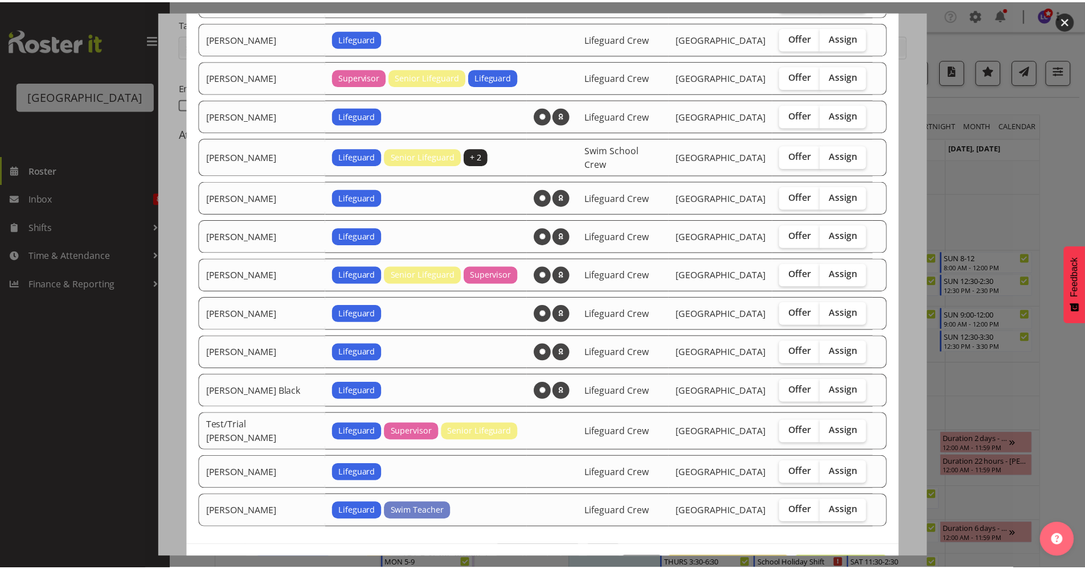
scroll to position [603, 0]
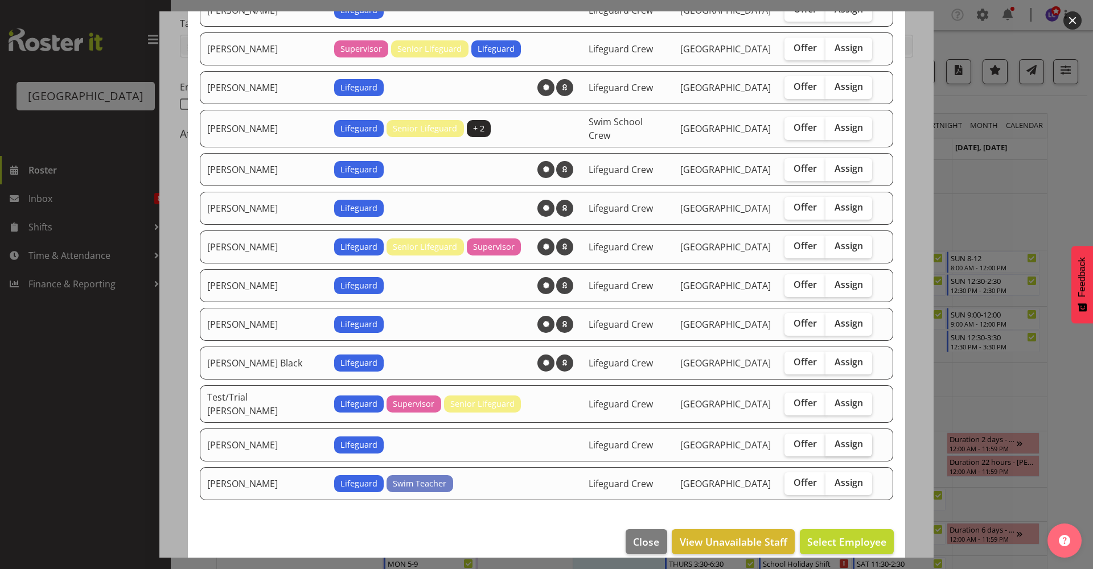
click at [835, 438] on span "Assign" at bounding box center [849, 443] width 28 height 11
click at [830, 441] on input "Assign" at bounding box center [829, 444] width 7 height 7
checkbox input "true"
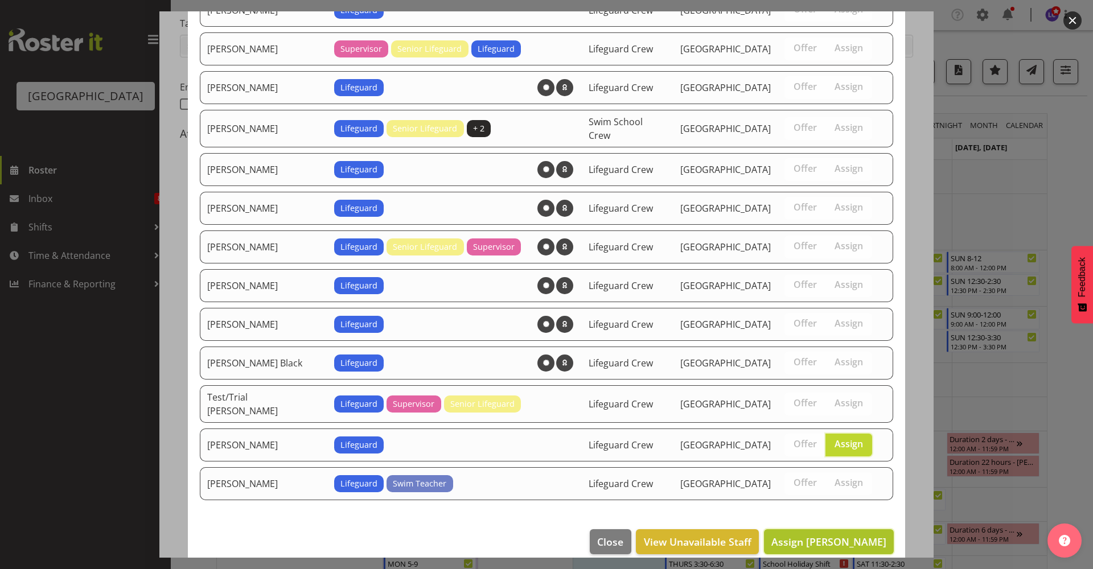
click at [832, 535] on span "Assign [PERSON_NAME]" at bounding box center [829, 542] width 115 height 14
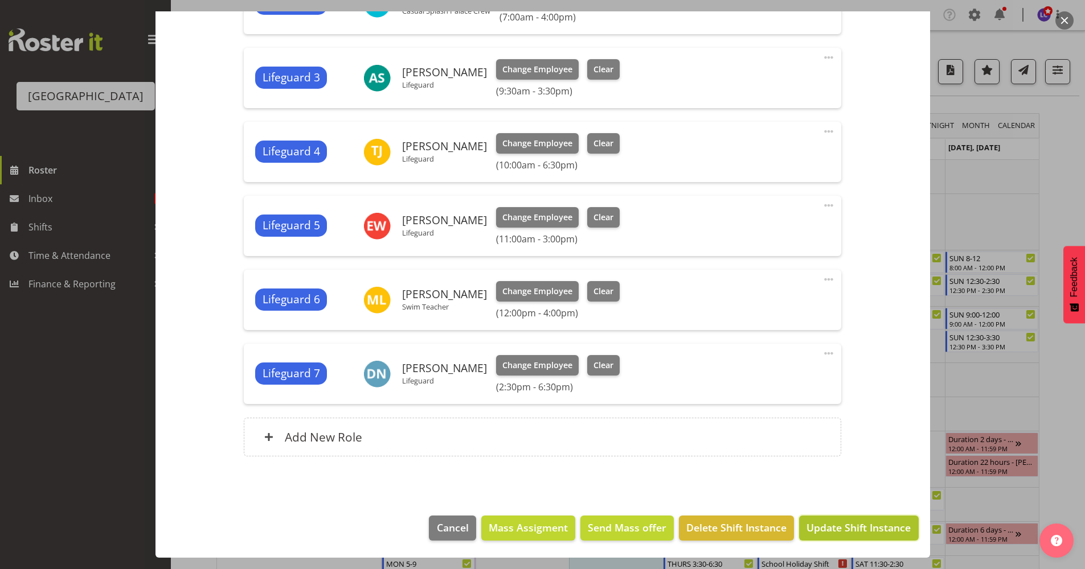
click at [825, 520] on span "Update Shift Instance" at bounding box center [858, 527] width 104 height 15
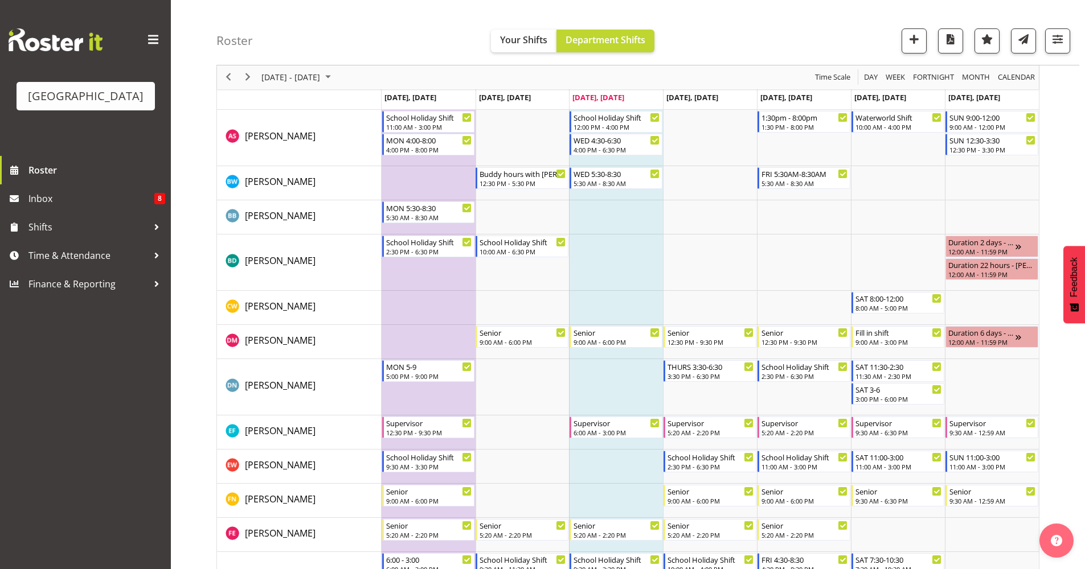
scroll to position [195, 0]
